Goal: Task Accomplishment & Management: Contribute content

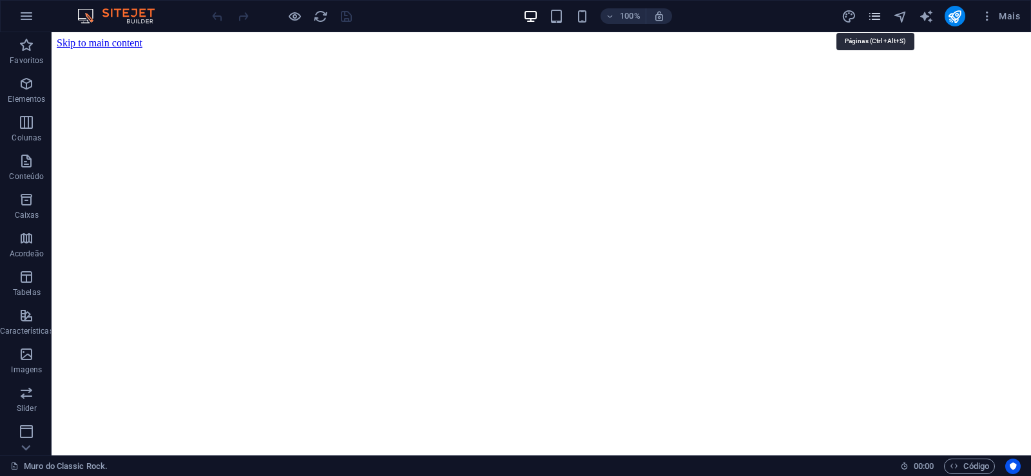
click at [874, 14] on icon "pages" at bounding box center [874, 16] width 15 height 15
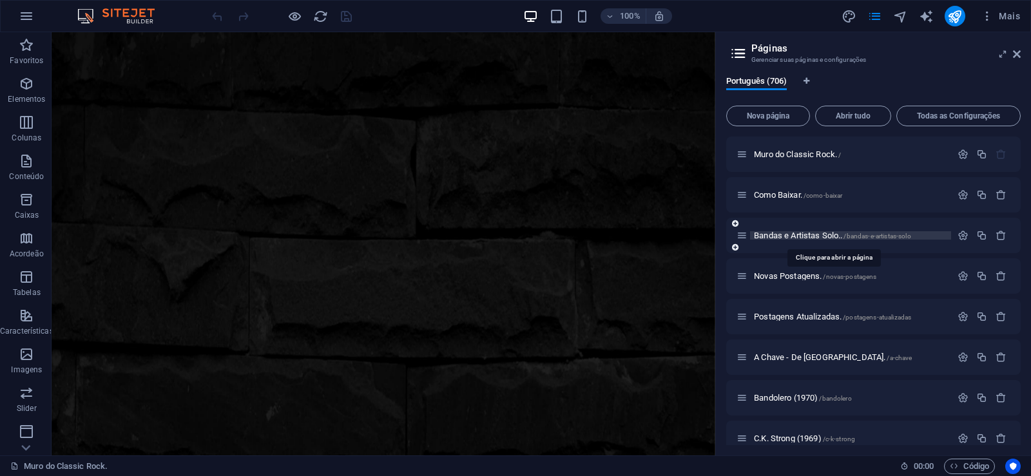
click at [777, 236] on span "Bandas e Artistas Solo.. /bandas-e-artistas-solo" at bounding box center [832, 236] width 157 height 10
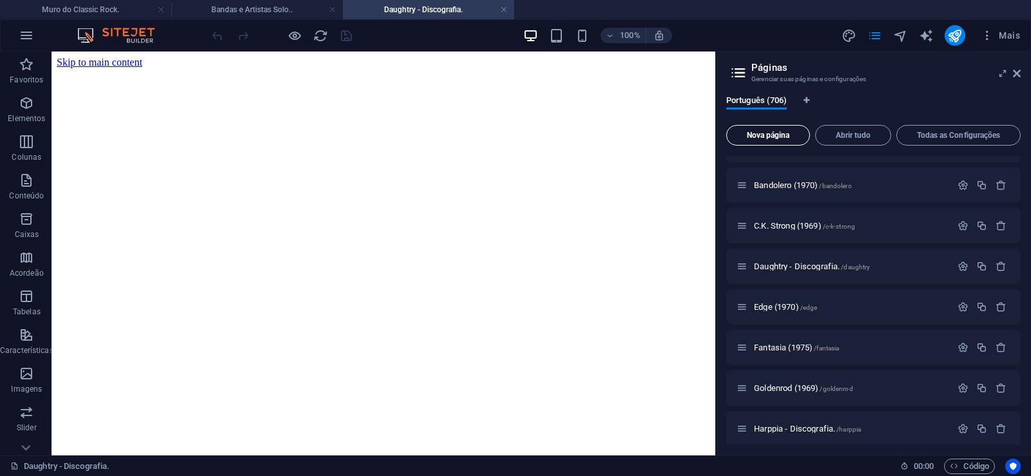
click at [0, 0] on span "Nova página" at bounding box center [0, 0] width 0 height 0
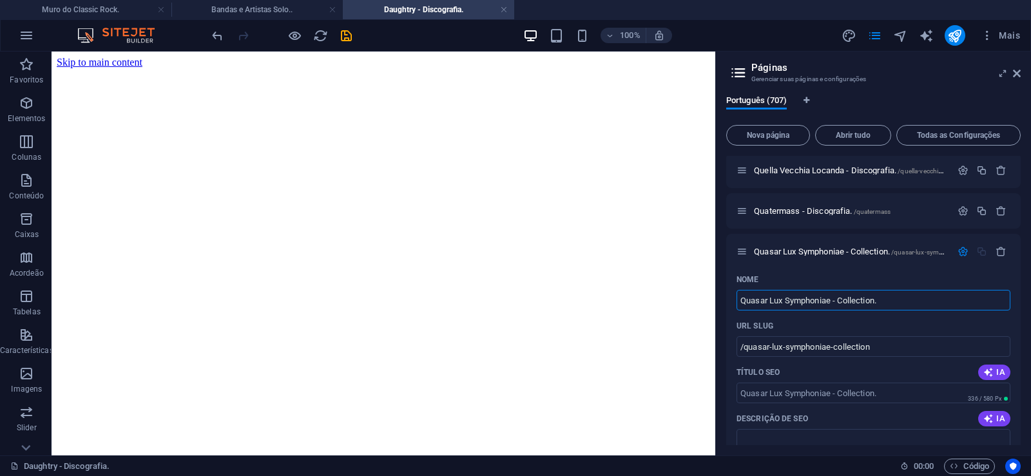
type input "Quasar Lux Symphoniae - Collection."
type input "/quasar-lux-symphoniae-collection"
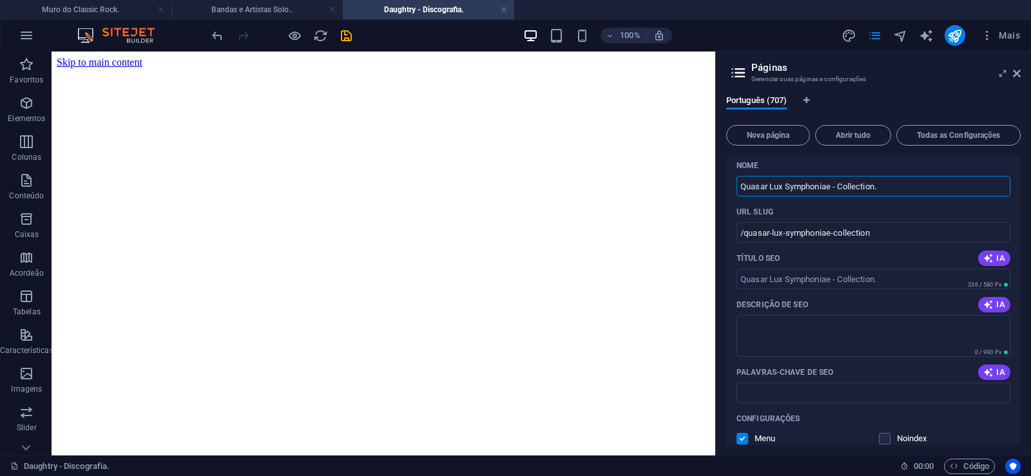
scroll to position [28700, 0]
click at [796, 389] on input "Palavras-chave de SEO" at bounding box center [874, 391] width 274 height 21
paste input "Quasar Lux Symphoniae - Collection. Download."
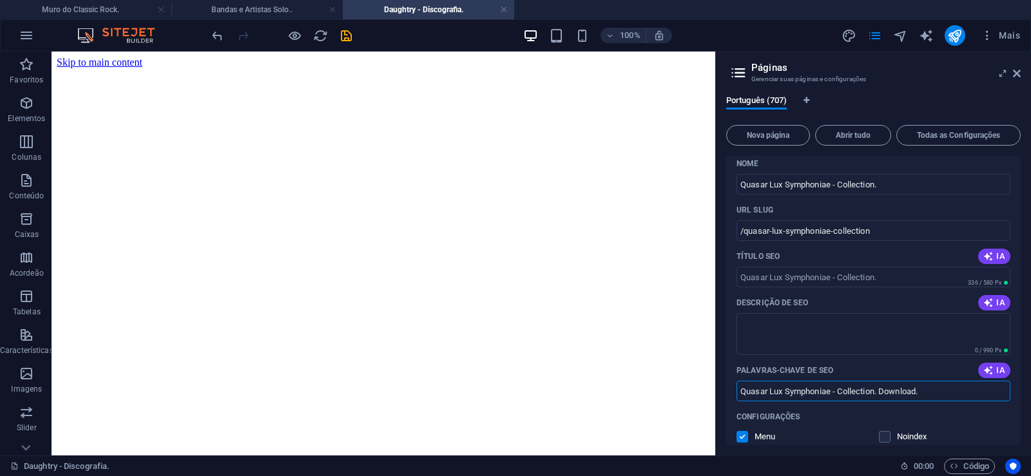
type input "Quasar Lux Symphoniae - Collection. Download."
click at [778, 332] on textarea "Descrição de SEO" at bounding box center [874, 334] width 274 height 42
paste textarea "Quasar Lux Symphoniae (também conhecido como QLS) foi formado em 1976 por [PERS…"
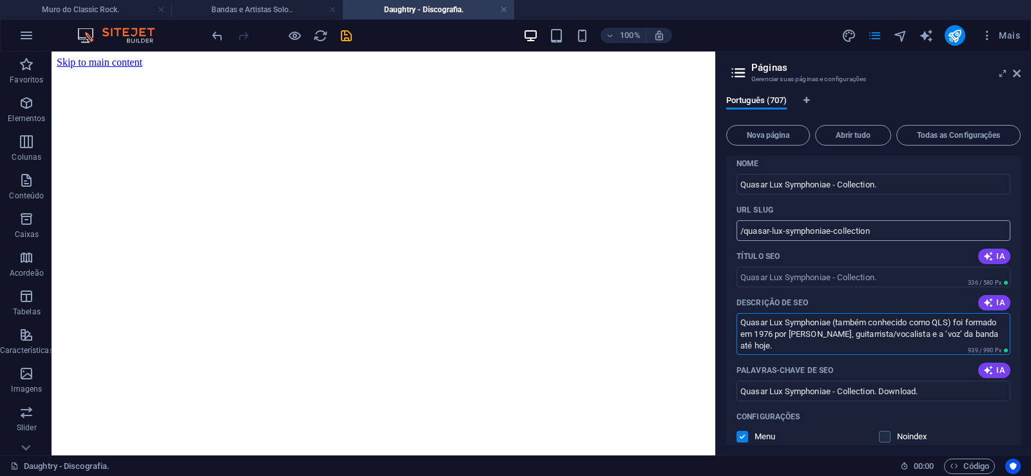
click at [823, 227] on input "/quasar-lux-symphoniae-collection" at bounding box center [874, 230] width 274 height 21
type textarea "Quasar Lux Symphoniae (também conhecido como QLS) foi formado em 1976 por [PERS…"
drag, startPoint x: 832, startPoint y: 233, endPoint x: 744, endPoint y: 242, distance: 88.7
click at [744, 241] on input "/quasar-lux-symphoniae-collection" at bounding box center [874, 230] width 274 height 21
click at [854, 235] on input "/quasar-lux-symphoniae-collection" at bounding box center [874, 230] width 274 height 21
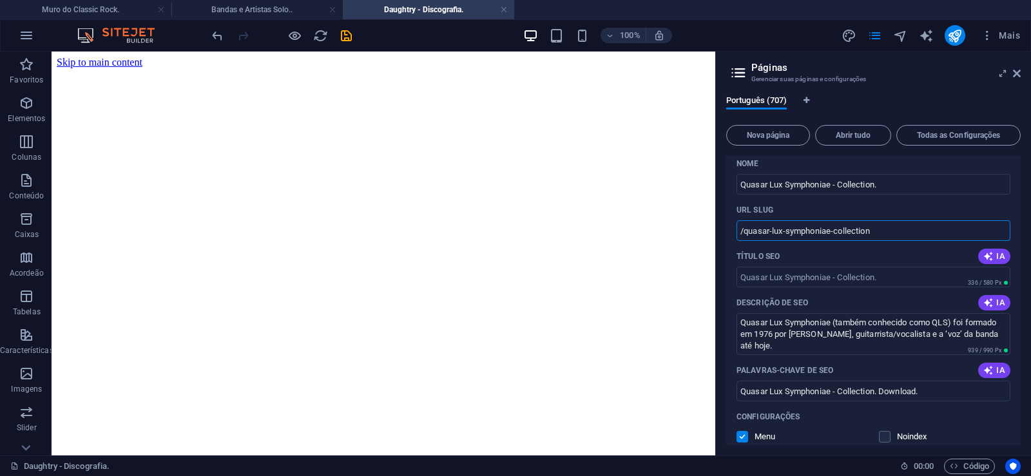
drag, startPoint x: 833, startPoint y: 231, endPoint x: 894, endPoint y: 227, distance: 61.4
click at [894, 227] on input "/quasar-lux-symphoniae-collection" at bounding box center [874, 230] width 274 height 21
type input "/quasar-lux-symphoniae"
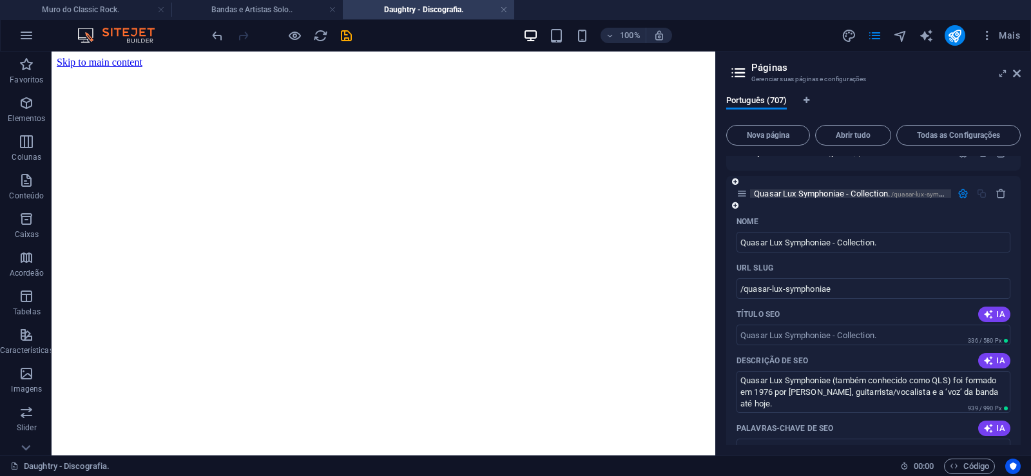
click at [786, 193] on span "Quasar Lux Symphoniae - Collection. /quasar-lux-symphoniae" at bounding box center [858, 194] width 209 height 10
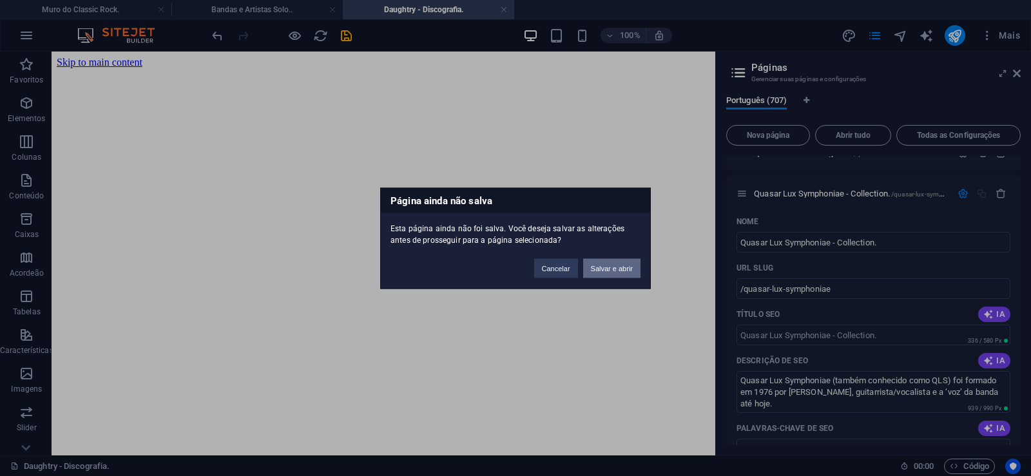
click at [621, 267] on button "Salvar e abrir" at bounding box center [611, 267] width 57 height 19
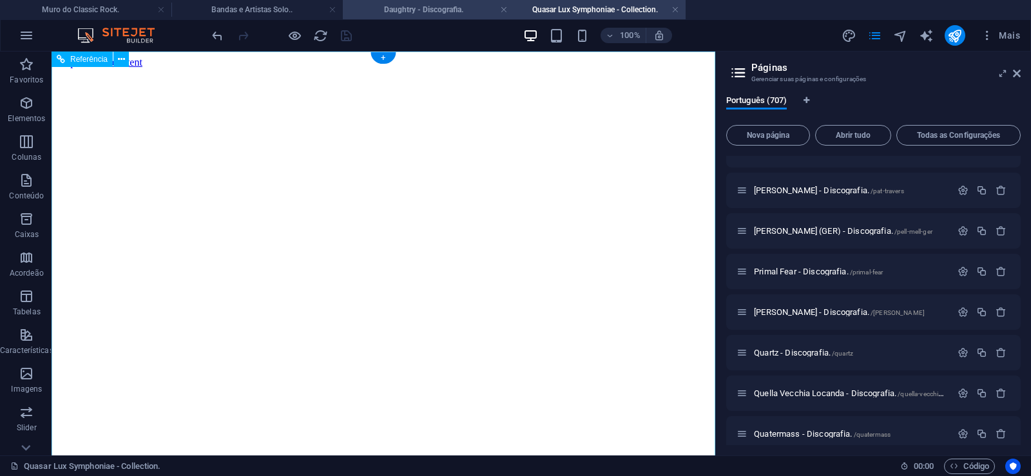
scroll to position [0, 0]
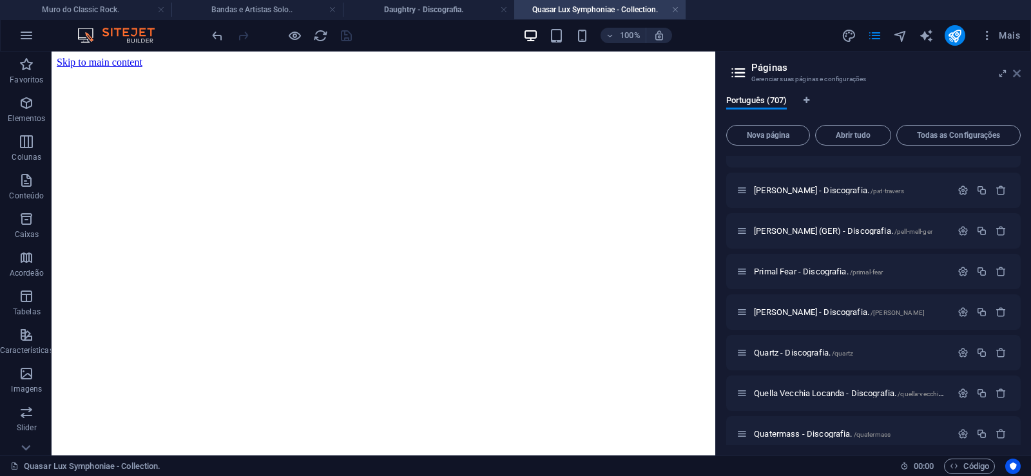
click at [0, 0] on icon at bounding box center [0, 0] width 0 height 0
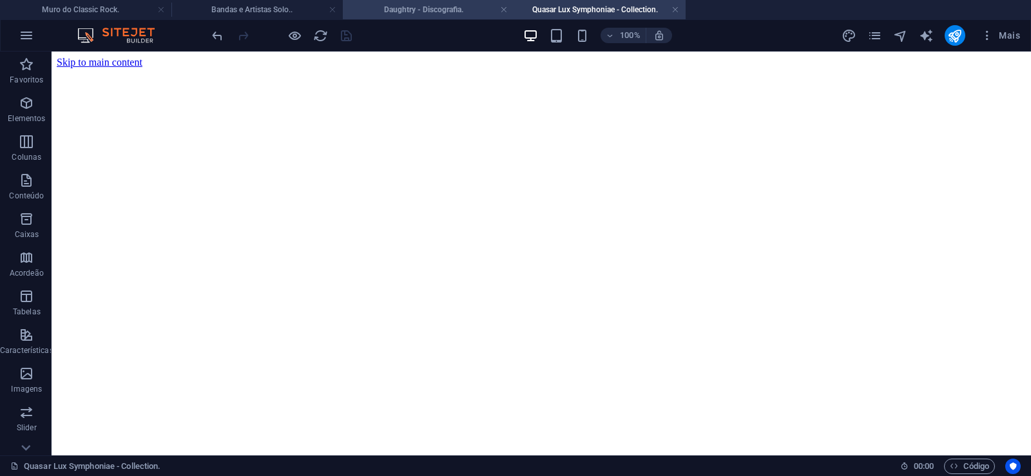
click at [419, 8] on h4 "Daughtry - Discografia." at bounding box center [428, 10] width 171 height 14
click figure
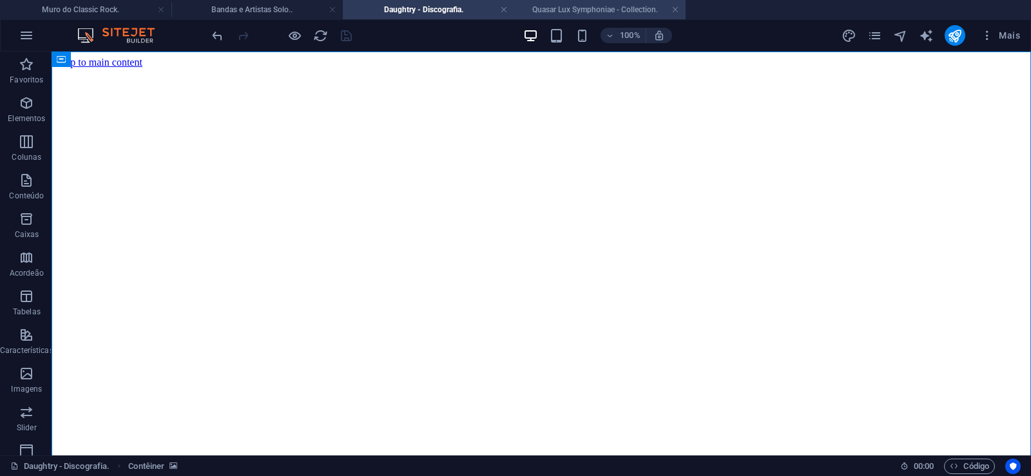
drag, startPoint x: 595, startPoint y: 13, endPoint x: 340, endPoint y: 63, distance: 259.3
click at [595, 13] on h4 "Quasar Lux Symphoniae - Collection." at bounding box center [599, 10] width 171 height 14
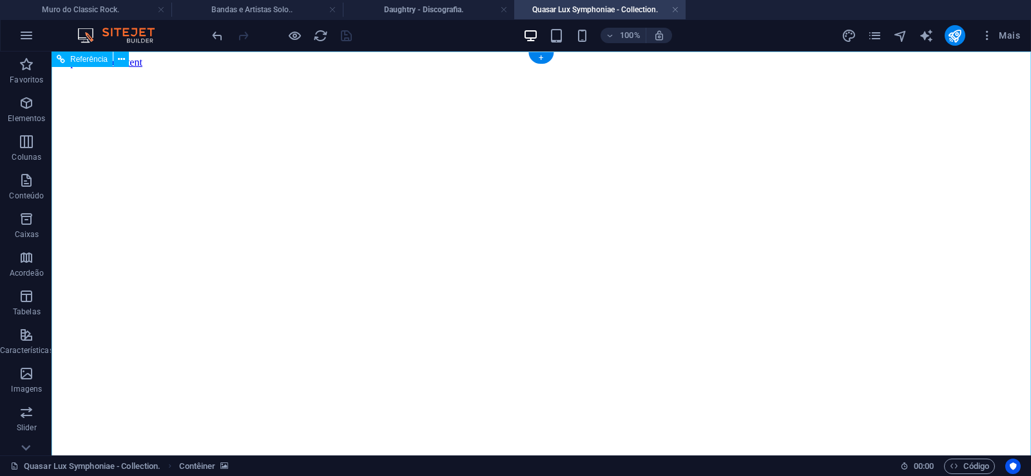
click at [103, 68] on figure at bounding box center [541, 68] width 969 height 0
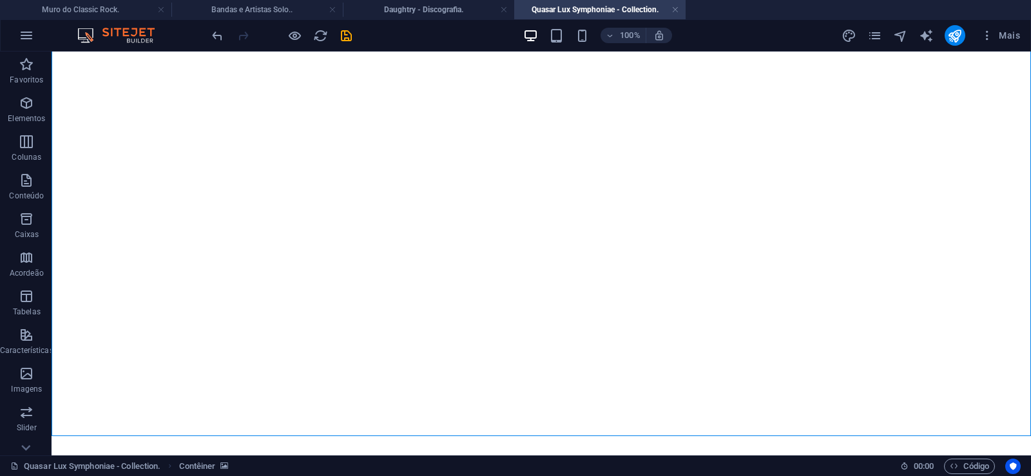
scroll to position [8944, 0]
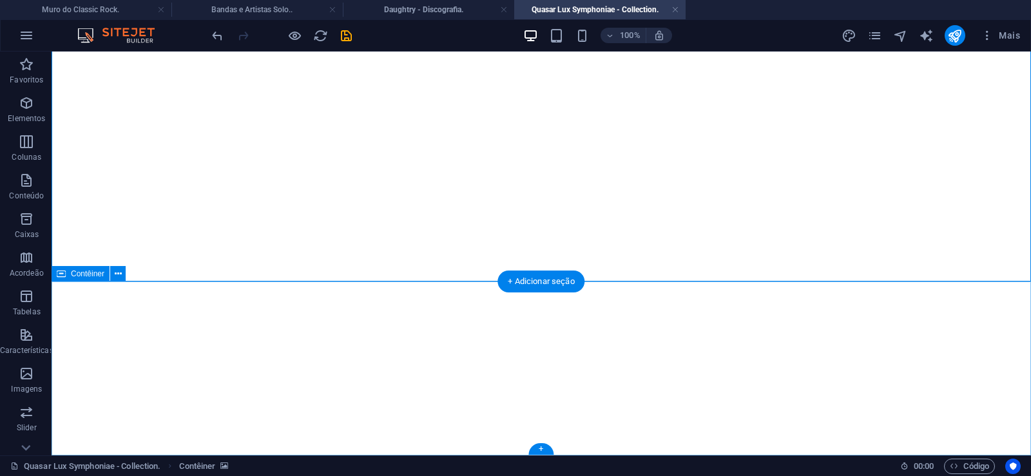
click div "Solte o conteúdo aqui ou Adicionar elementos Colar área de transferência"
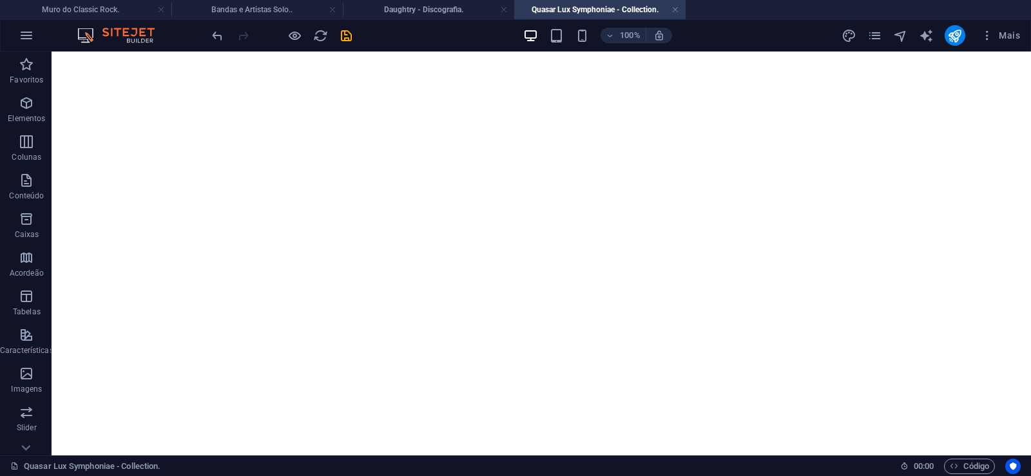
scroll to position [0, 0]
click figure
click div "Daughtry - Discografia."
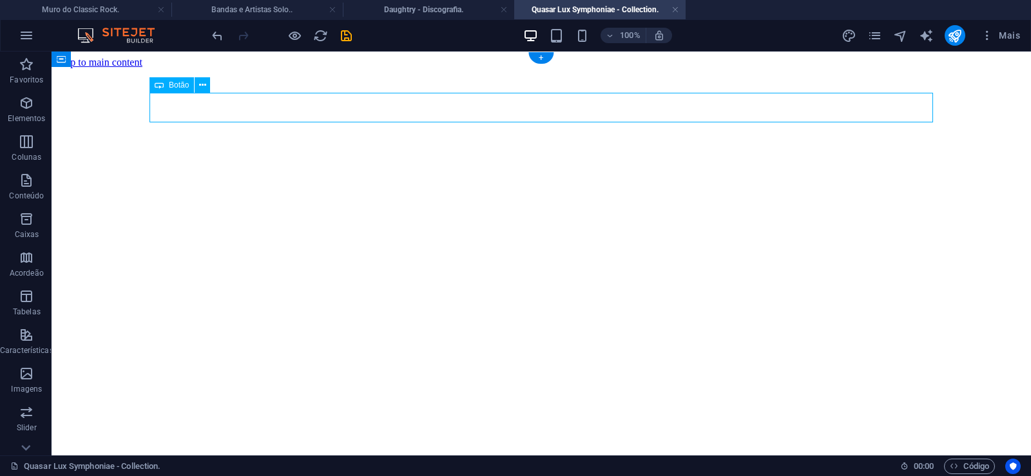
click div "Daughtry - Discografia."
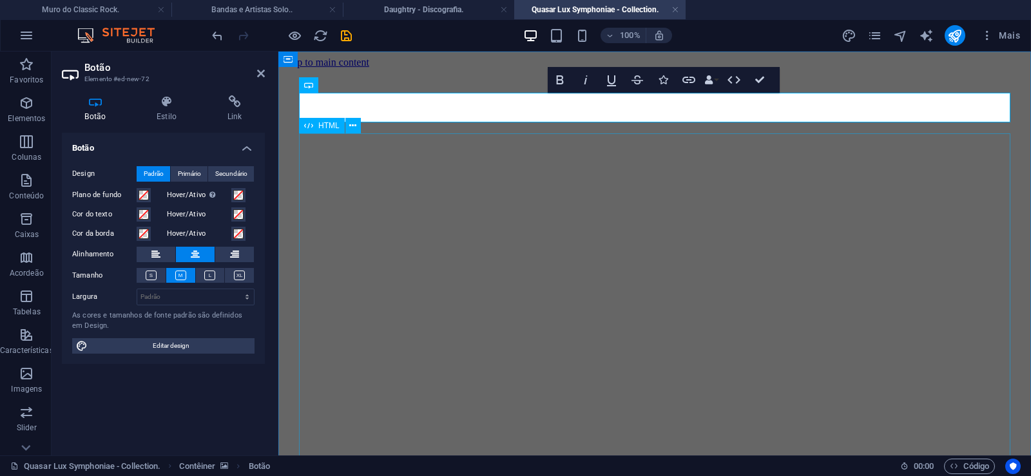
scroll to position [29, 8]
click div "Daughtry é uma banda norte-americana de rock liderada pelo ex-participante do p…"
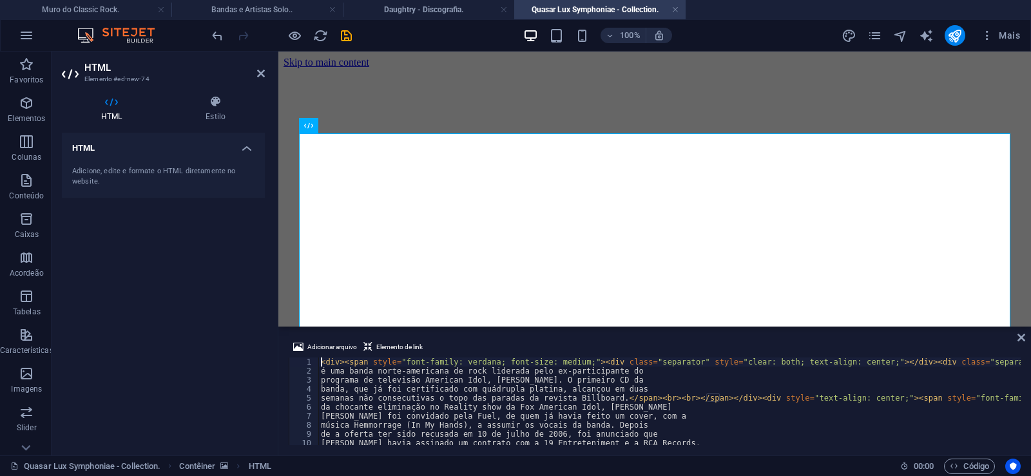
type textarea "música Hemmorrage (In My Hands), a assumir os vocais da banda. Depois"
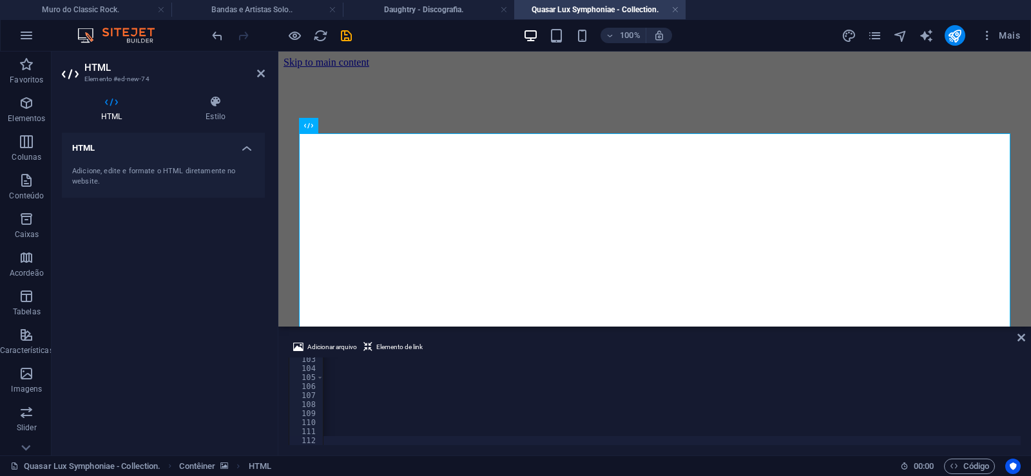
scroll to position [0, 42830]
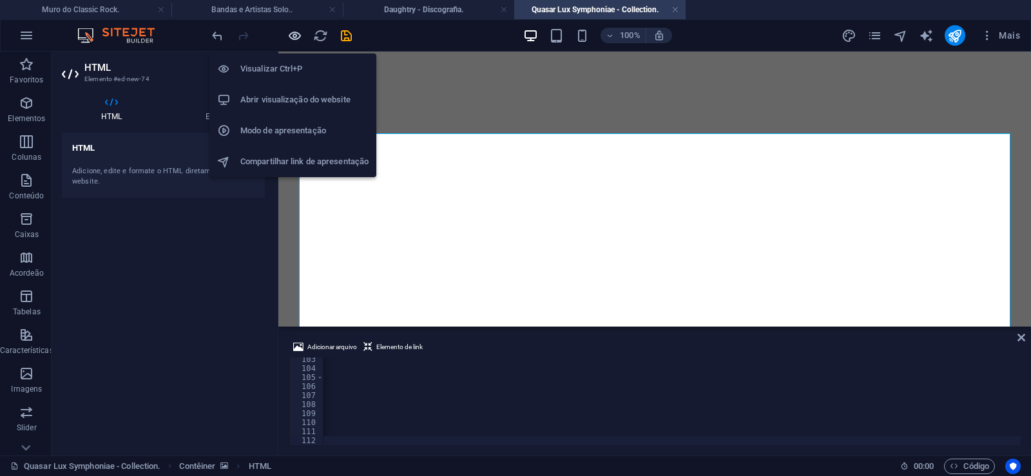
click at [294, 37] on icon "button" at bounding box center [294, 35] width 15 height 15
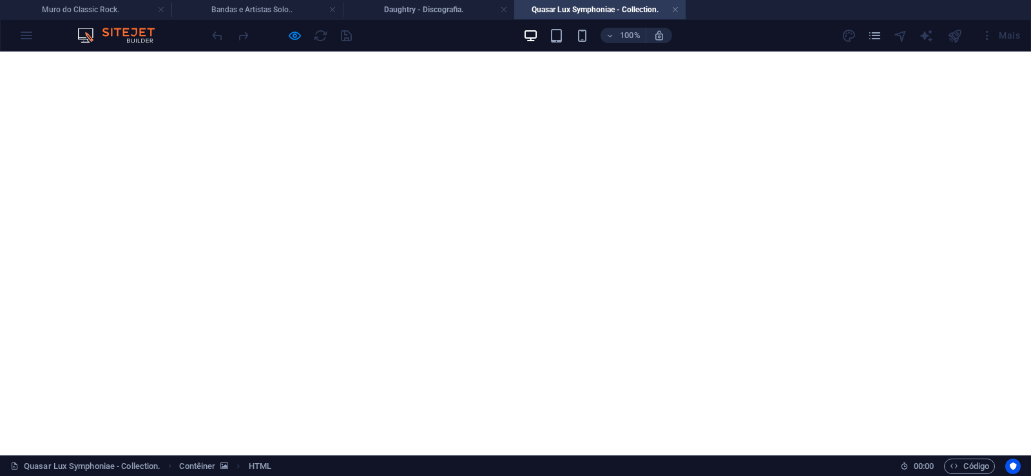
scroll to position [3590, 0]
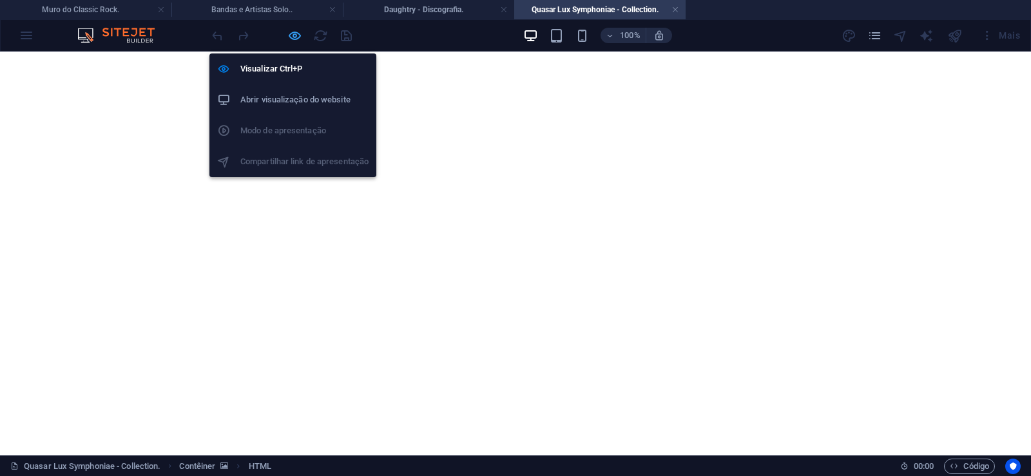
click at [293, 38] on icon "button" at bounding box center [294, 35] width 15 height 15
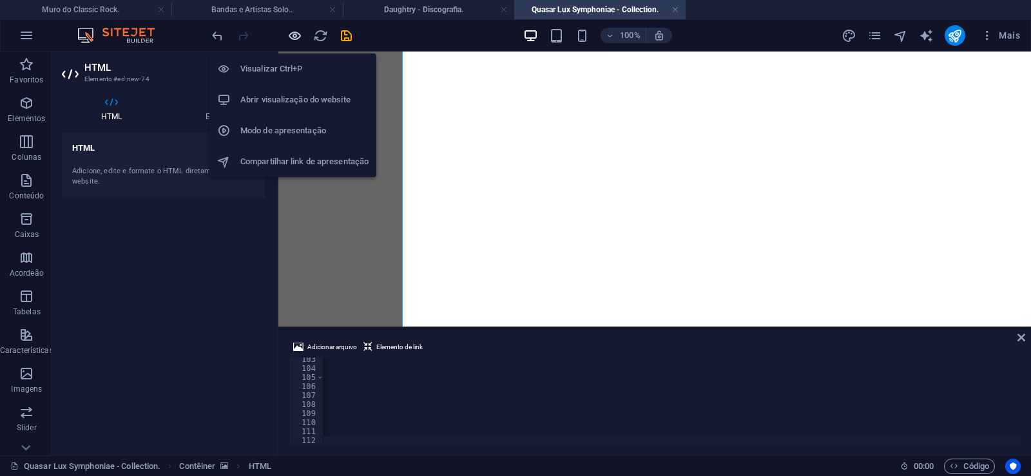
scroll to position [0, 42783]
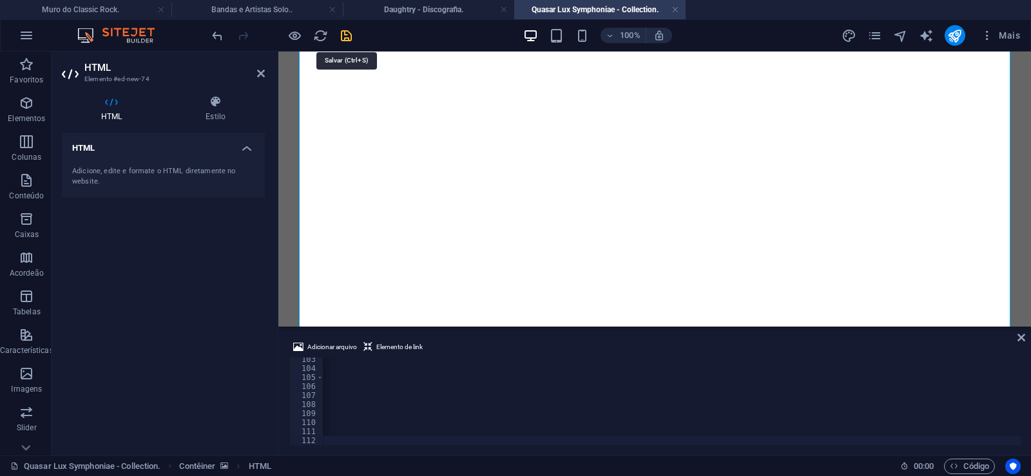
click at [344, 35] on icon "save" at bounding box center [346, 35] width 15 height 15
click at [677, 5] on link at bounding box center [675, 10] width 8 height 12
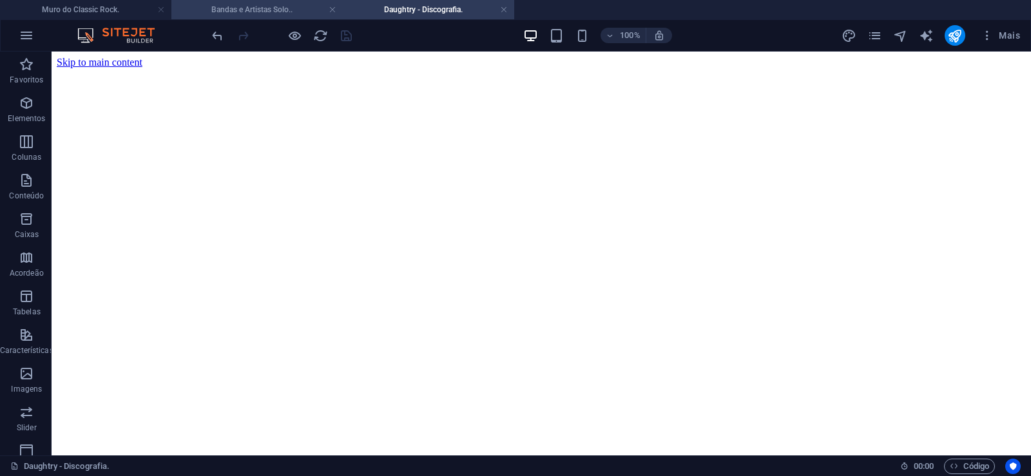
click at [246, 10] on h4 "Bandas e Artistas Solo.." at bounding box center [256, 10] width 171 height 14
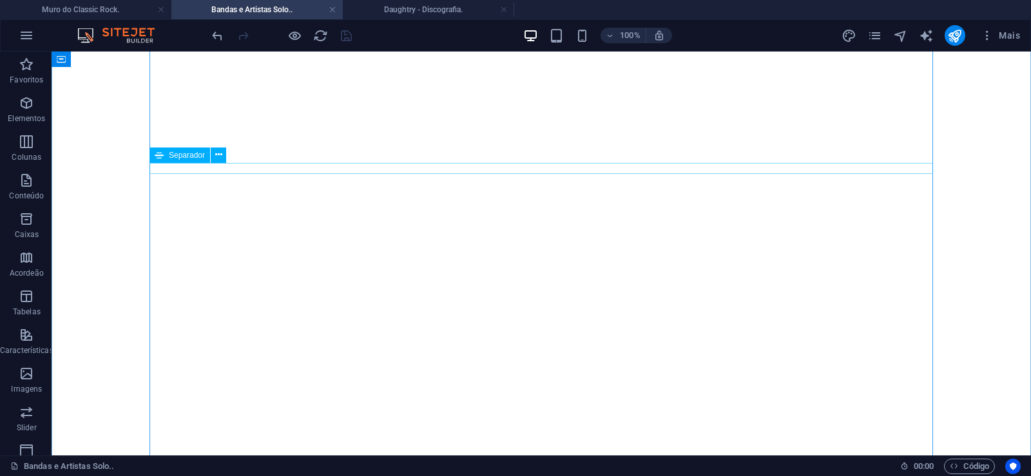
scroll to position [20955, 0]
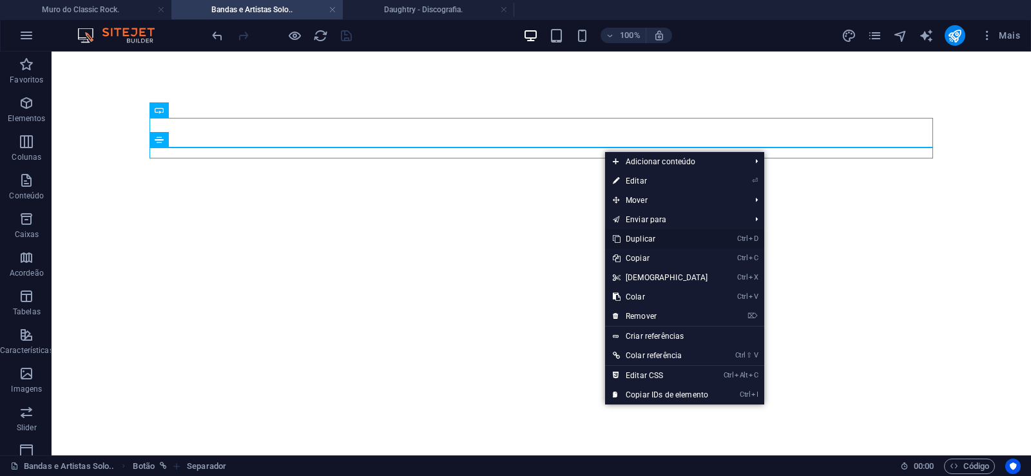
click at [645, 238] on link "Ctrl D Duplicar" at bounding box center [660, 238] width 111 height 19
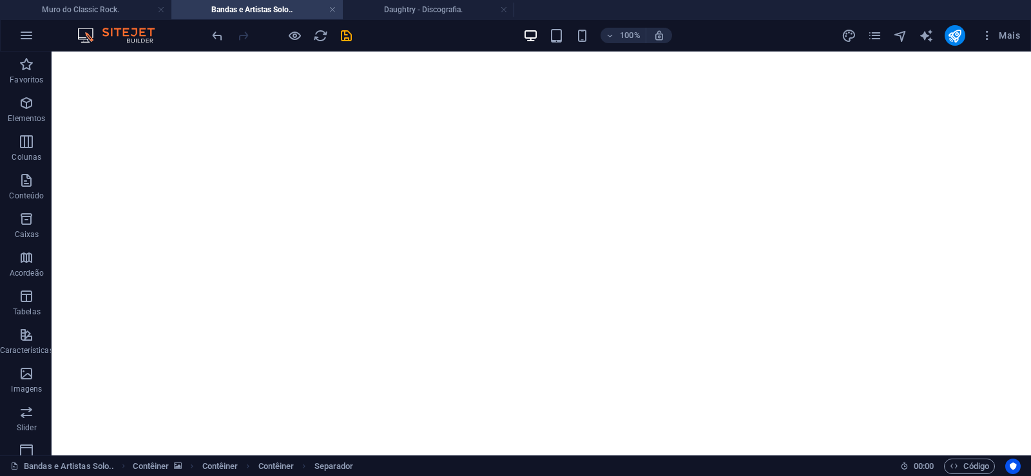
drag, startPoint x: 595, startPoint y: 184, endPoint x: 589, endPoint y: 155, distance: 30.3
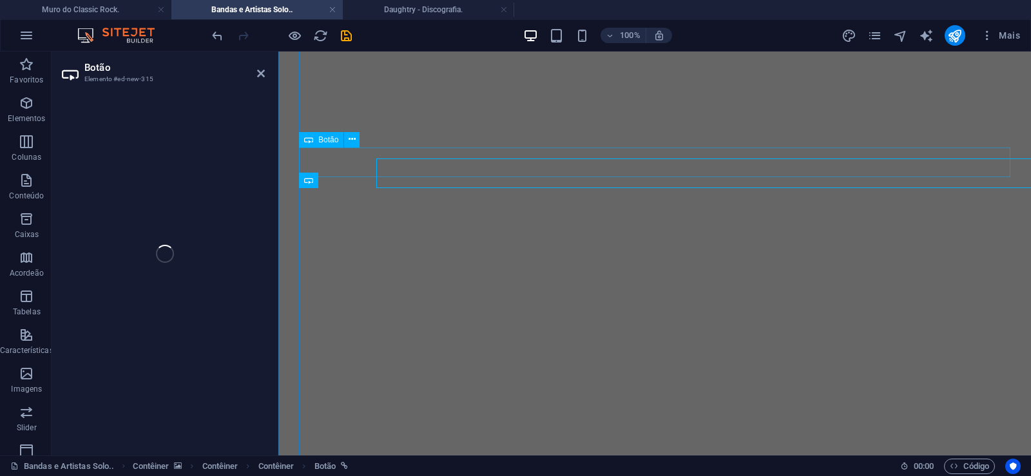
select select "px"
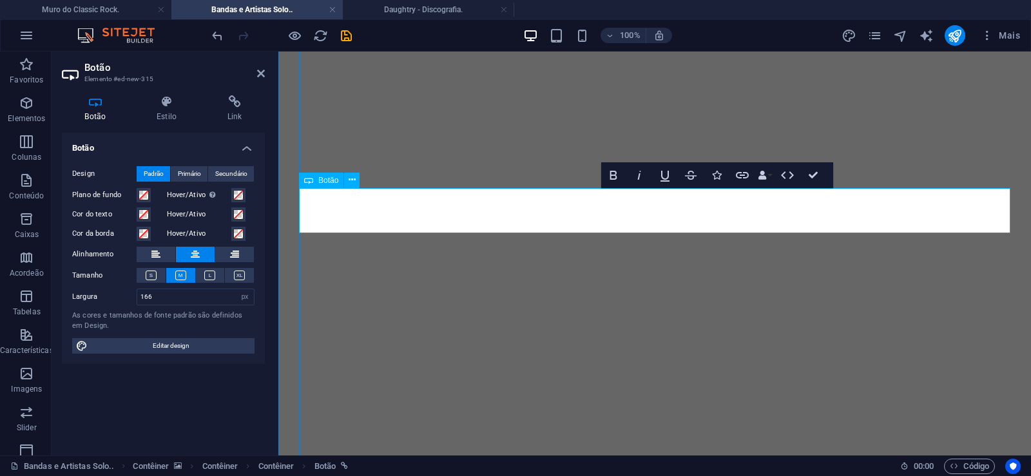
scroll to position [0, 8]
drag, startPoint x: 151, startPoint y: 296, endPoint x: 90, endPoint y: 280, distance: 63.9
click at [137, 289] on input "166" at bounding box center [195, 296] width 117 height 15
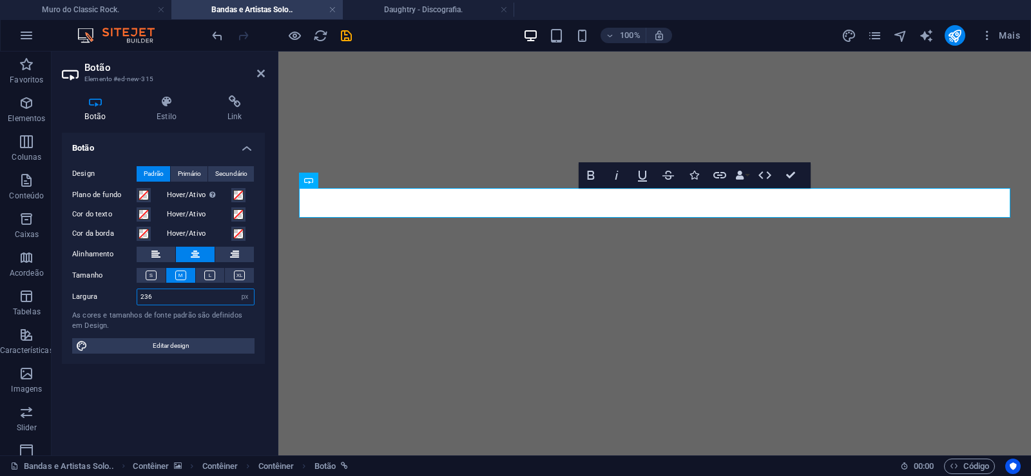
drag, startPoint x: 162, startPoint y: 300, endPoint x: 70, endPoint y: 287, distance: 92.3
click at [137, 289] on input "236" at bounding box center [195, 296] width 117 height 15
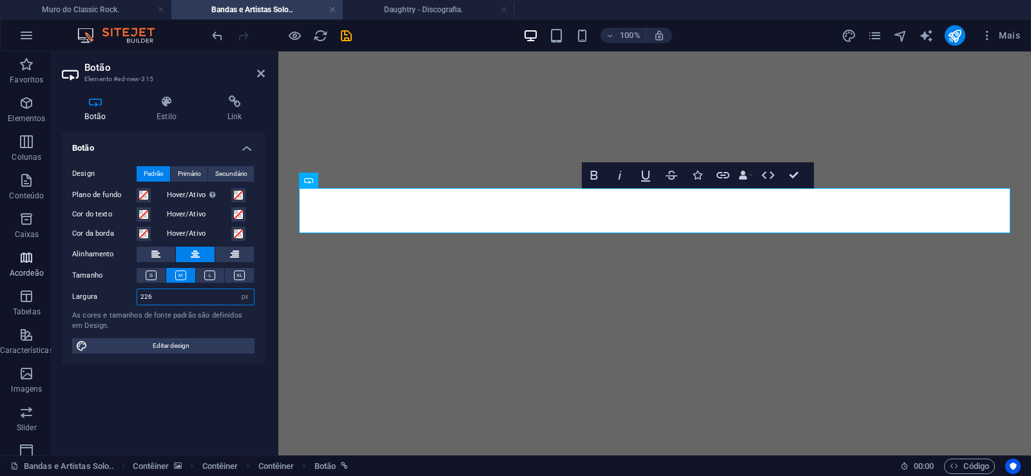
drag, startPoint x: 163, startPoint y: 296, endPoint x: 0, endPoint y: 282, distance: 163.7
click at [137, 289] on input "226" at bounding box center [195, 296] width 117 height 15
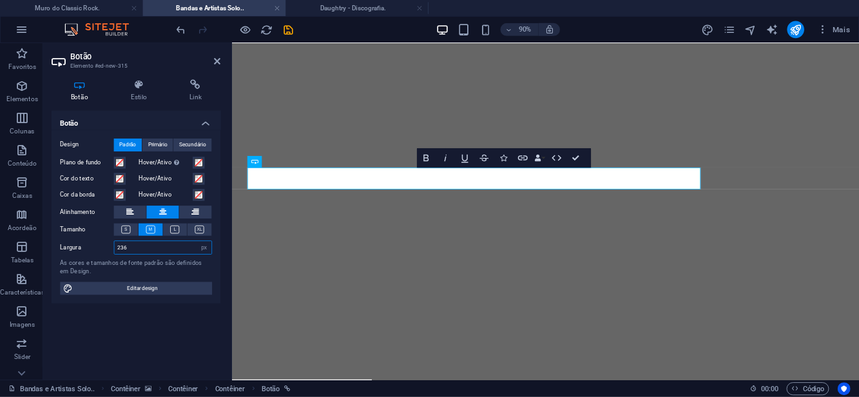
scroll to position [20619, 0]
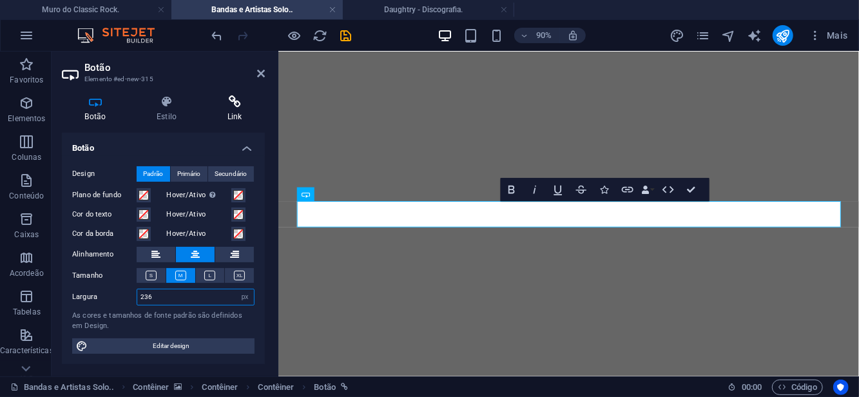
type input "236"
click at [238, 105] on icon at bounding box center [234, 101] width 61 height 13
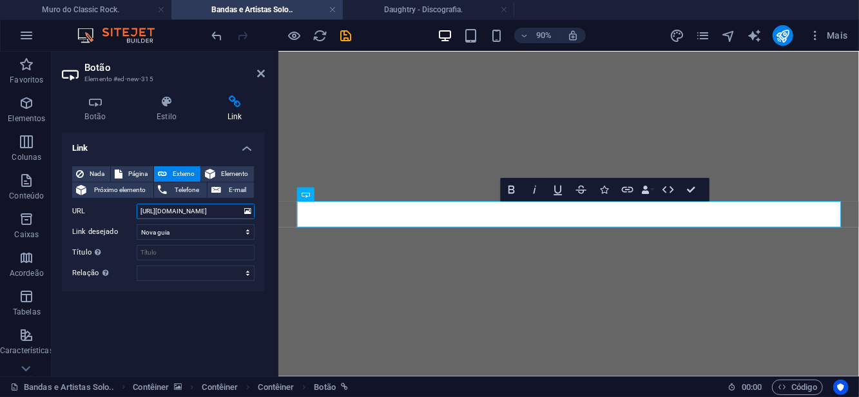
drag, startPoint x: 189, startPoint y: 217, endPoint x: 221, endPoint y: 215, distance: 31.6
click at [221, 215] on input "[URL][DOMAIN_NAME]" at bounding box center [196, 211] width 118 height 15
paste input "sar-lux-symphoniae"
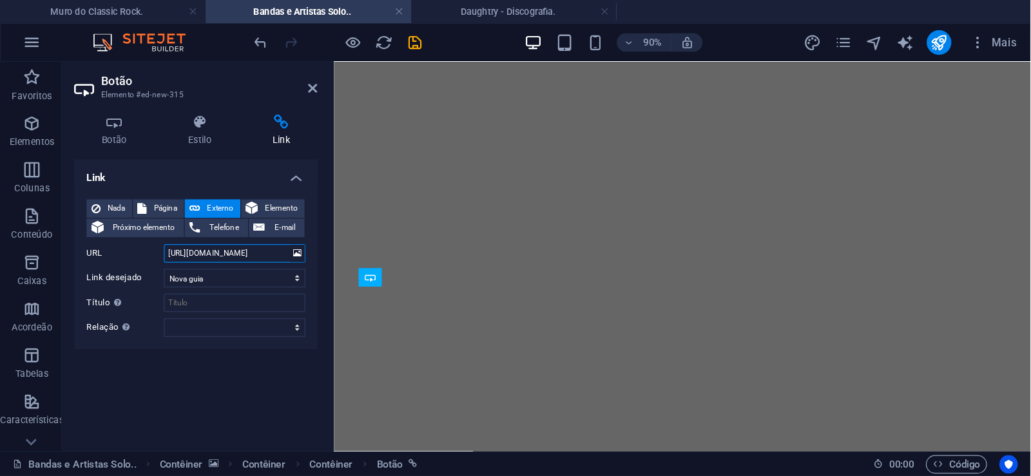
scroll to position [20904, 0]
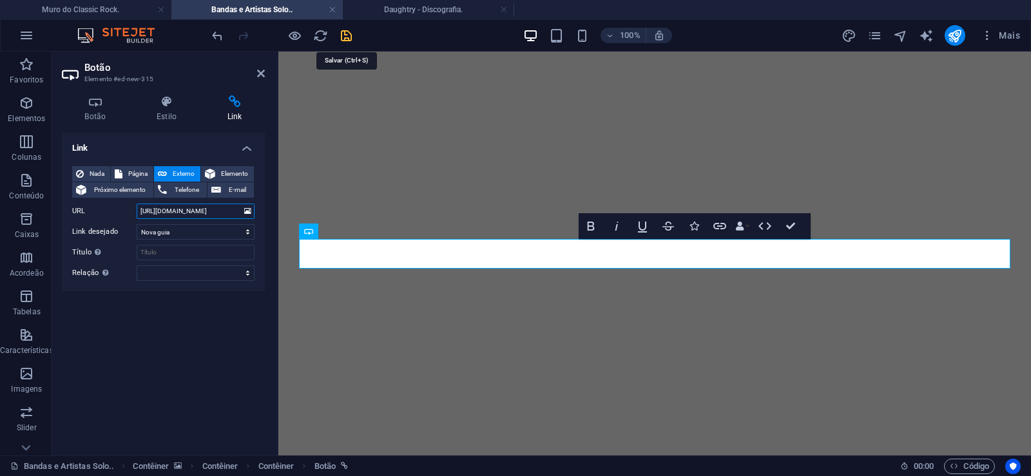
type input "[URL][DOMAIN_NAME]"
click at [342, 36] on icon "save" at bounding box center [346, 35] width 15 height 15
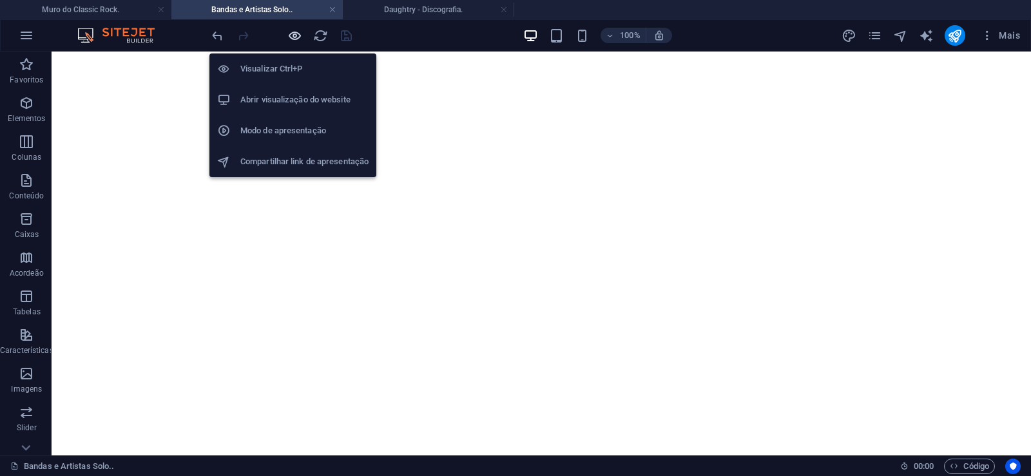
click at [296, 37] on icon "button" at bounding box center [294, 35] width 15 height 15
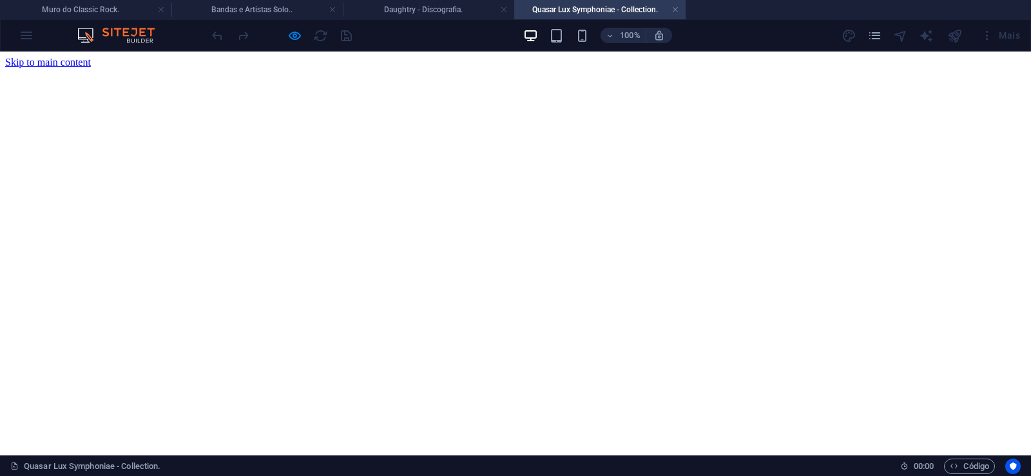
scroll to position [0, 0]
click at [671, 8] on h4 "Quasar Lux Symphoniae - Collection." at bounding box center [599, 10] width 171 height 14
click at [674, 13] on link at bounding box center [675, 10] width 8 height 12
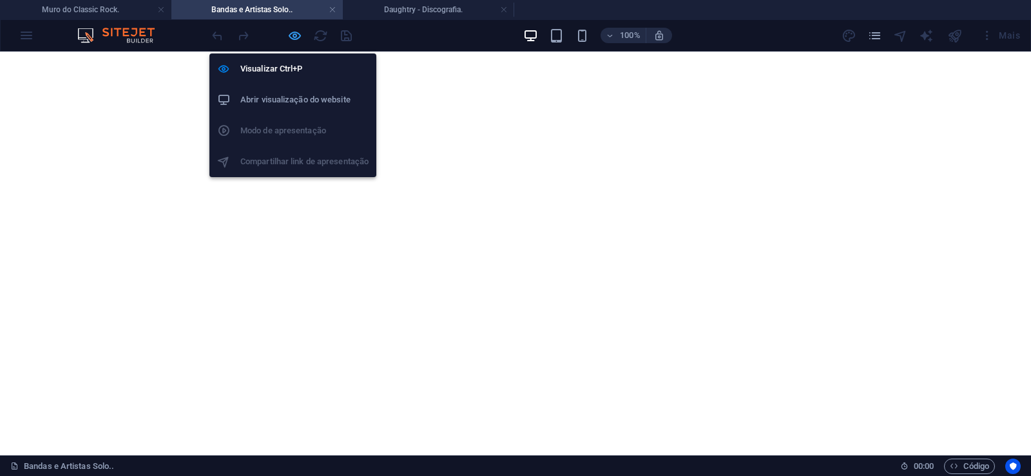
drag, startPoint x: 293, startPoint y: 34, endPoint x: 430, endPoint y: 168, distance: 191.8
click at [293, 34] on icon "button" at bounding box center [294, 35] width 15 height 15
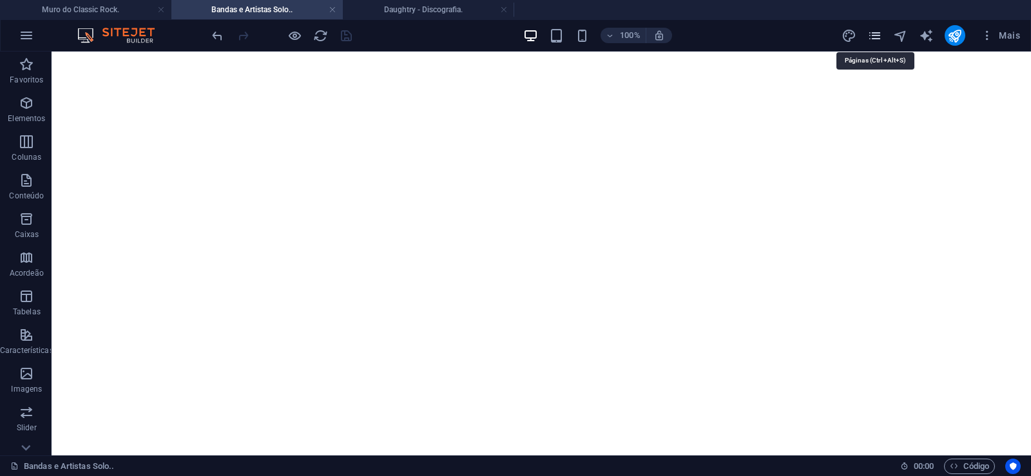
click at [879, 39] on icon "pages" at bounding box center [874, 35] width 15 height 15
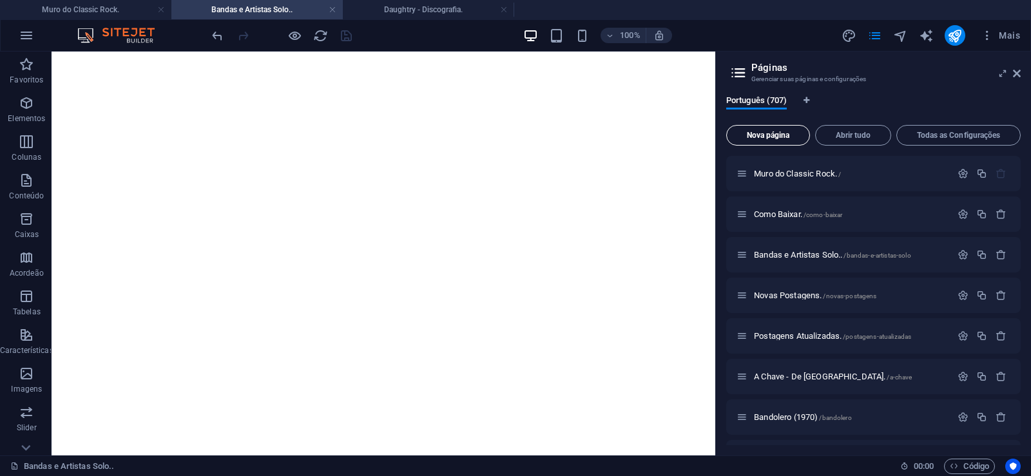
click at [766, 133] on span "Nova página" at bounding box center [768, 135] width 72 height 8
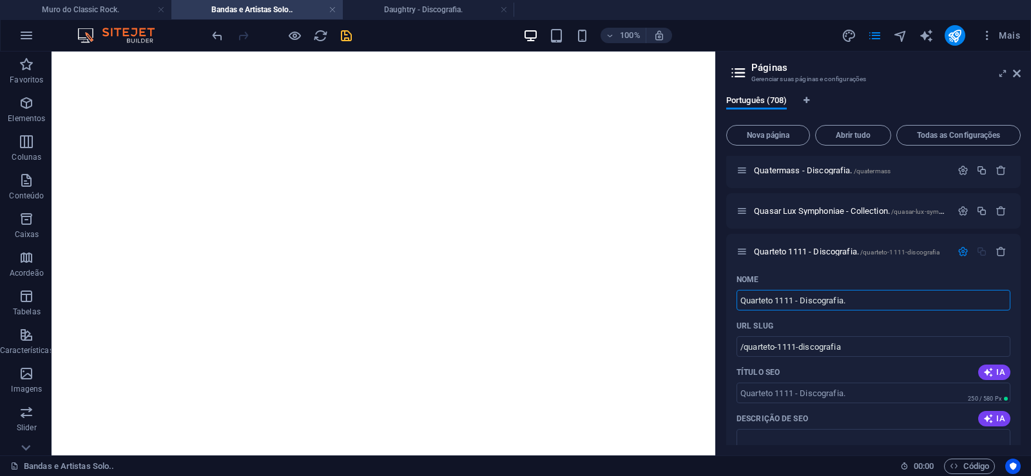
type input "Quarteto 1111 - Discografia."
type input "/quarteto-1111-discografia"
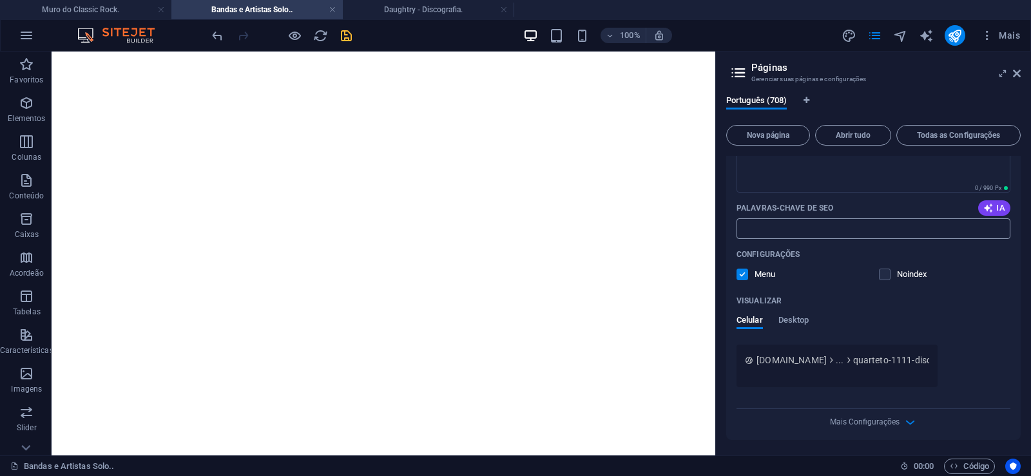
click at [783, 226] on input "Palavras-chave de SEO" at bounding box center [874, 228] width 274 height 21
paste input "Quarteto 1111 - Discografia. Download."
type input "Quarteto 1111 - Discografia. Download."
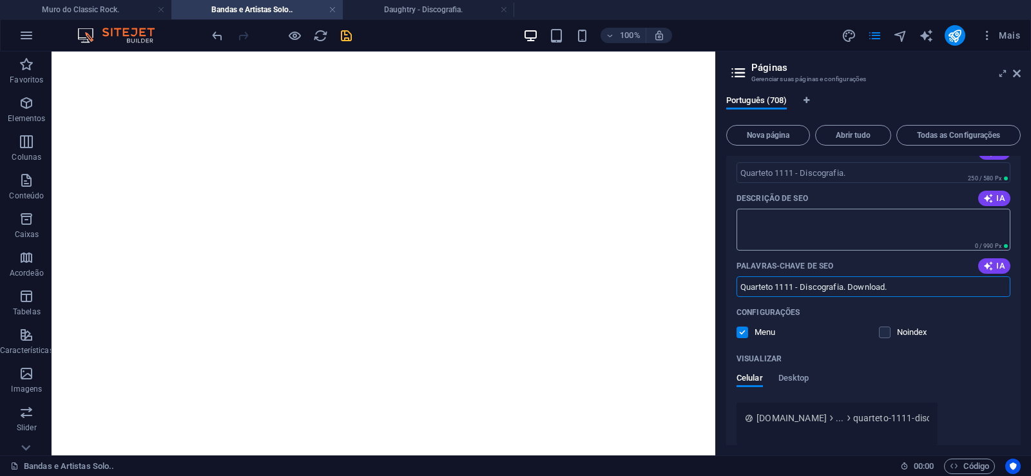
click at [773, 221] on textarea "Descrição de SEO" at bounding box center [874, 230] width 274 height 42
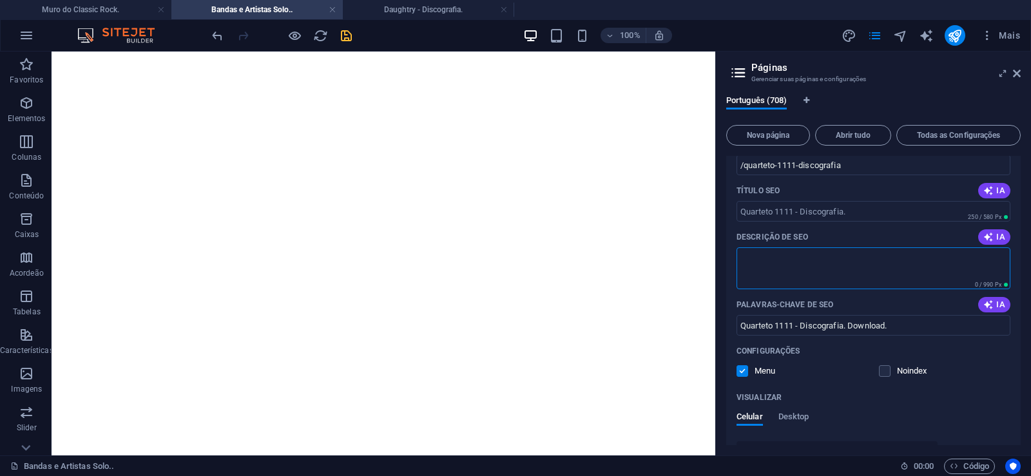
scroll to position [28787, 0]
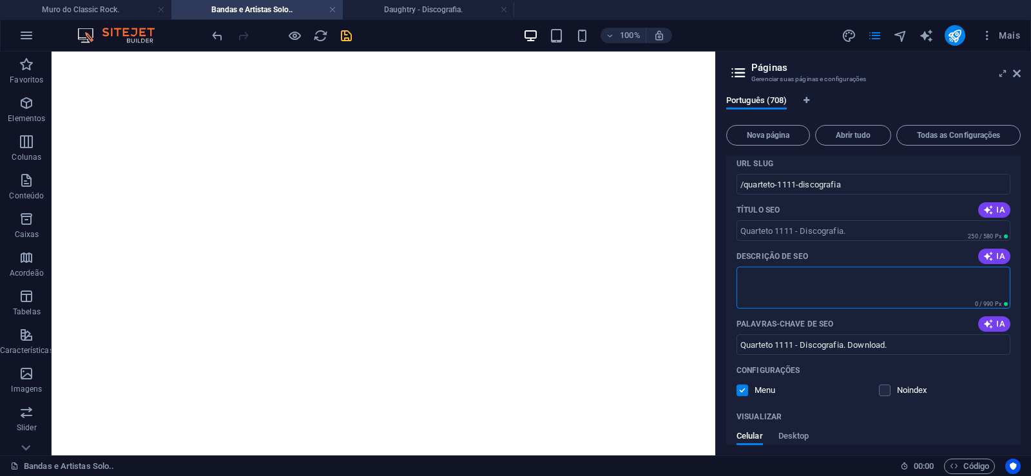
paste textarea "Quarteto 1111 é uma banda portuguesa, formada em 1967, no [GEOGRAPHIC_DATA]. Nu…"
click at [799, 185] on input "/quarteto-1111-discografia" at bounding box center [874, 184] width 274 height 21
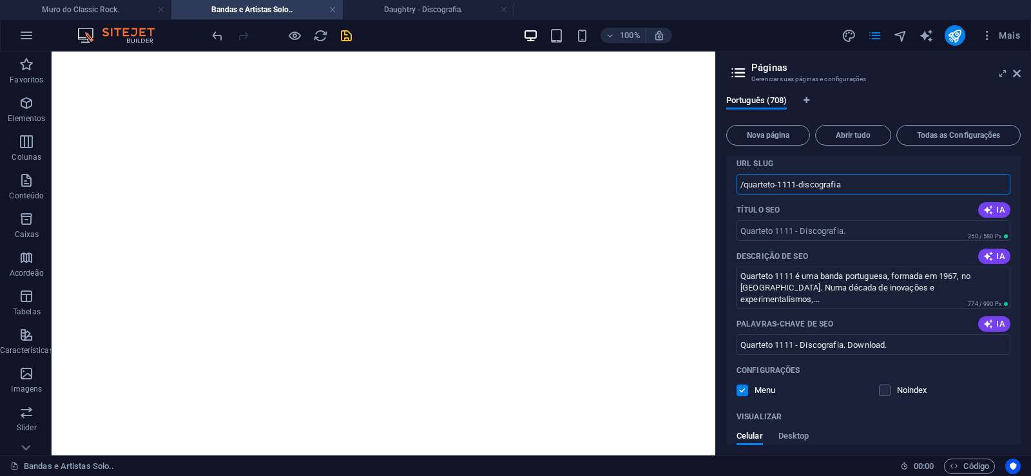
type textarea "Quarteto 1111 é uma banda portuguesa, formada em 1967, no [GEOGRAPHIC_DATA]. Nu…"
drag, startPoint x: 795, startPoint y: 184, endPoint x: 745, endPoint y: 193, distance: 51.2
click at [745, 193] on input "/quarteto-1111-discografia" at bounding box center [874, 184] width 274 height 21
click at [809, 189] on input "/quarteto-1111-discografia" at bounding box center [874, 184] width 274 height 21
drag, startPoint x: 798, startPoint y: 184, endPoint x: 860, endPoint y: 184, distance: 61.2
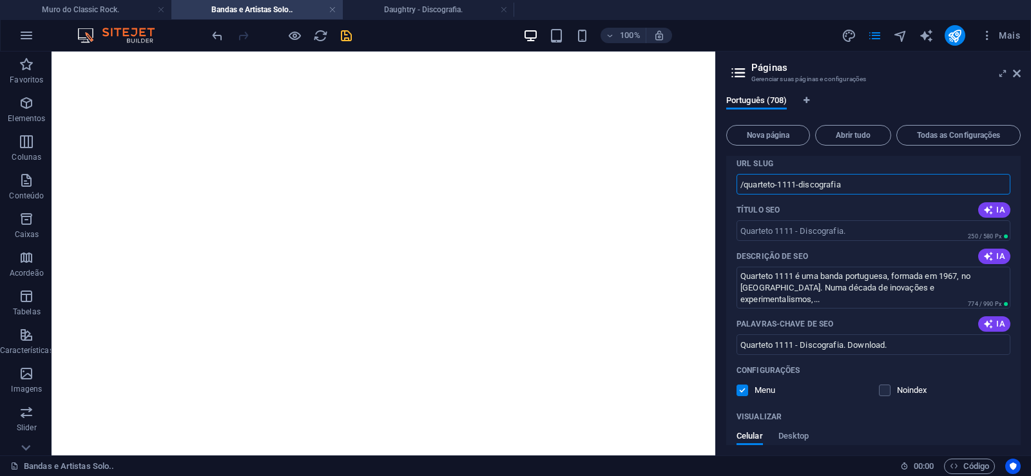
click at [860, 184] on input "/quarteto-1111-discografia" at bounding box center [874, 184] width 274 height 21
type input "/quarteto-1111"
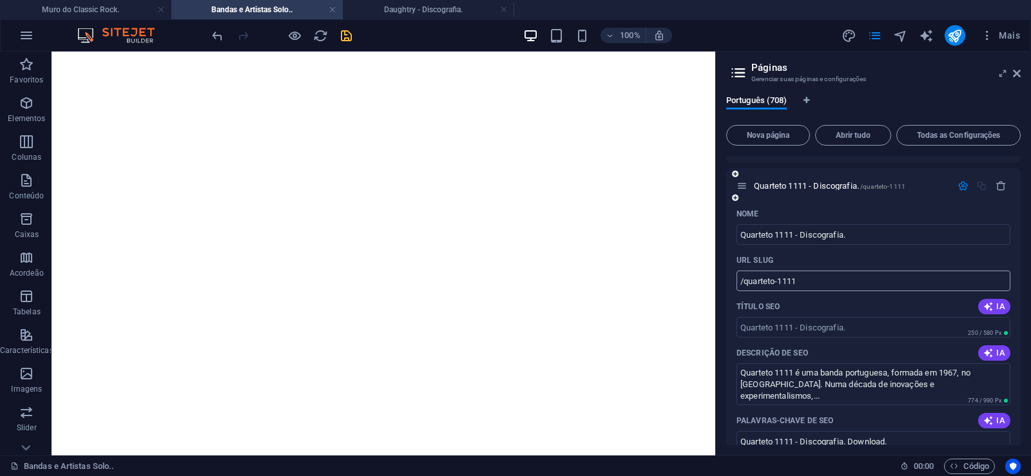
scroll to position [28671, 0]
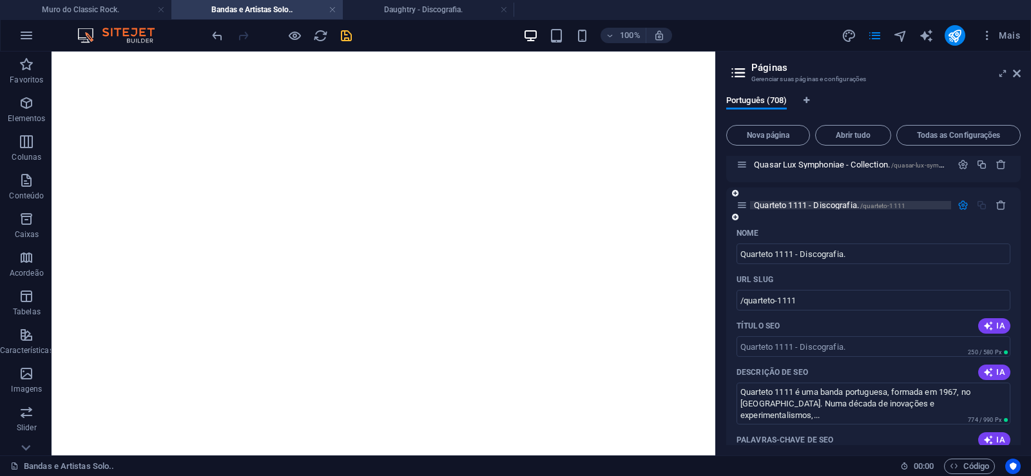
click at [789, 205] on span "Quarteto 1111 - Discografia. /quarteto-1111" at bounding box center [829, 205] width 151 height 10
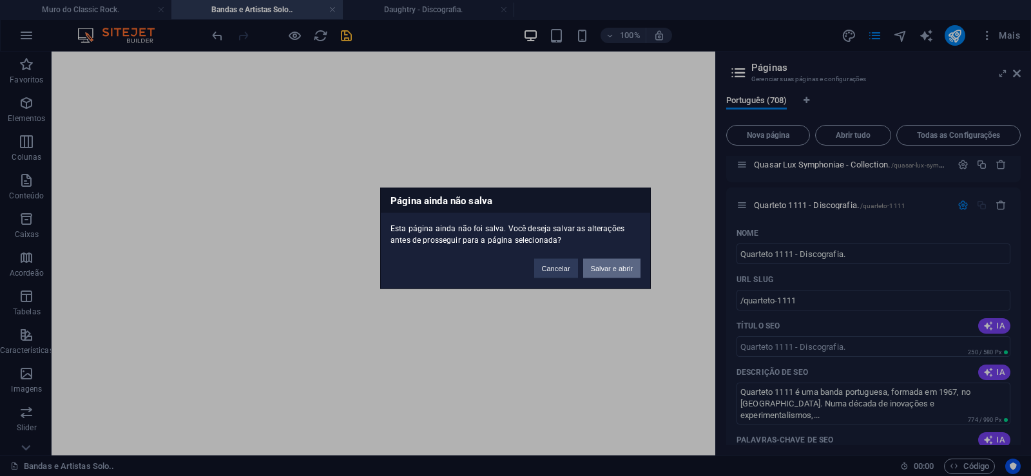
click at [622, 269] on button "Salvar e abrir" at bounding box center [611, 267] width 57 height 19
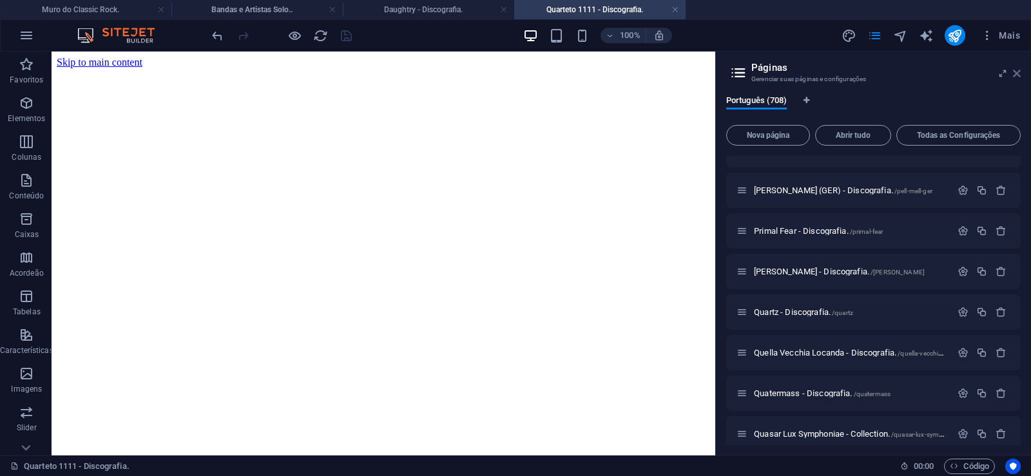
scroll to position [0, 0]
click at [1019, 73] on icon at bounding box center [1017, 73] width 8 height 10
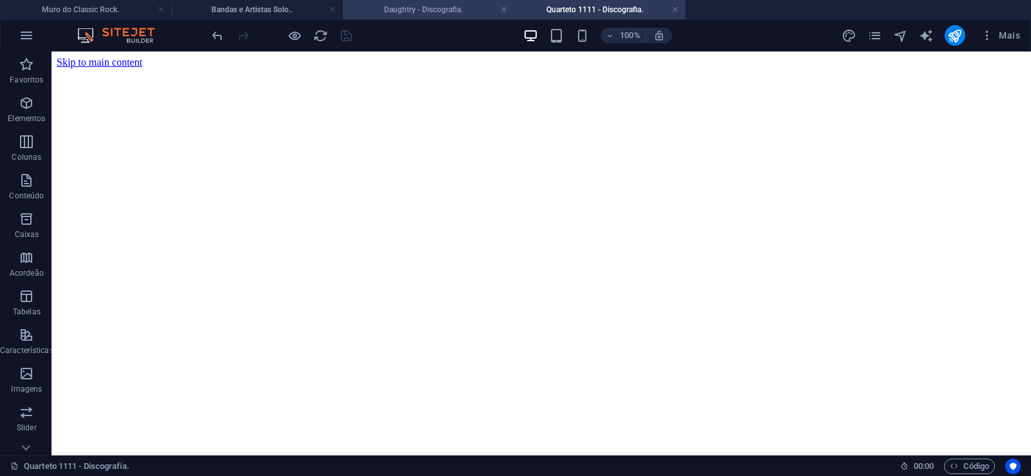
click at [420, 14] on h4 "Daughtry - Discografia." at bounding box center [428, 10] width 171 height 14
click figure
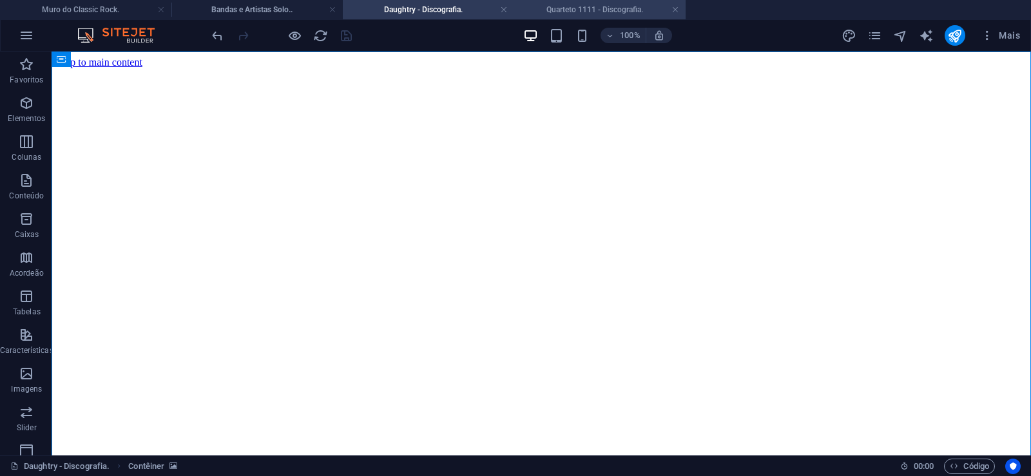
click at [587, 6] on h4 "Quarteto 1111 - Discografia." at bounding box center [599, 10] width 171 height 14
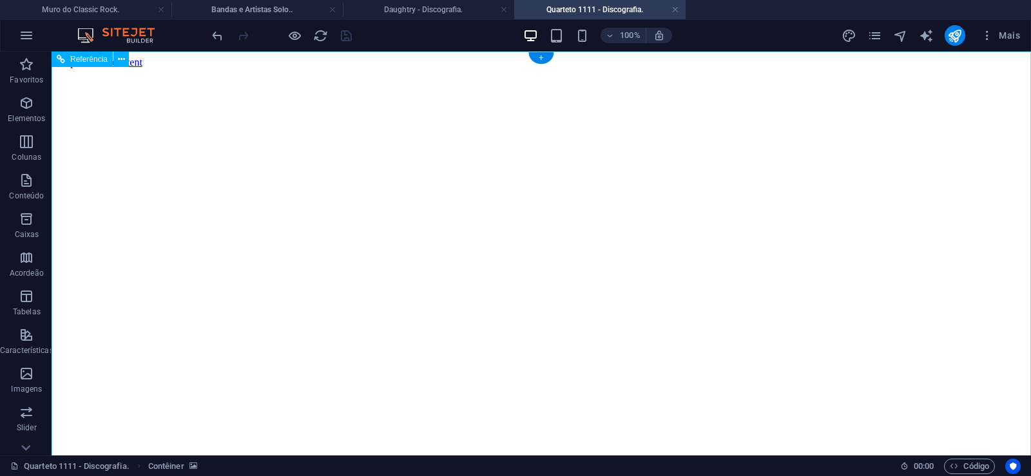
click at [115, 68] on figure at bounding box center [541, 68] width 969 height 0
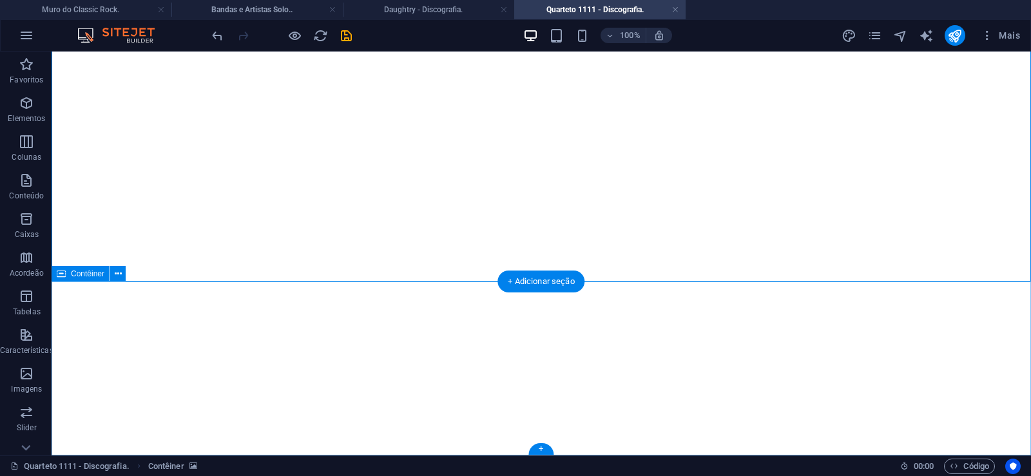
click div "Solte o conteúdo aqui ou Adicionar elementos Colar área de transferência"
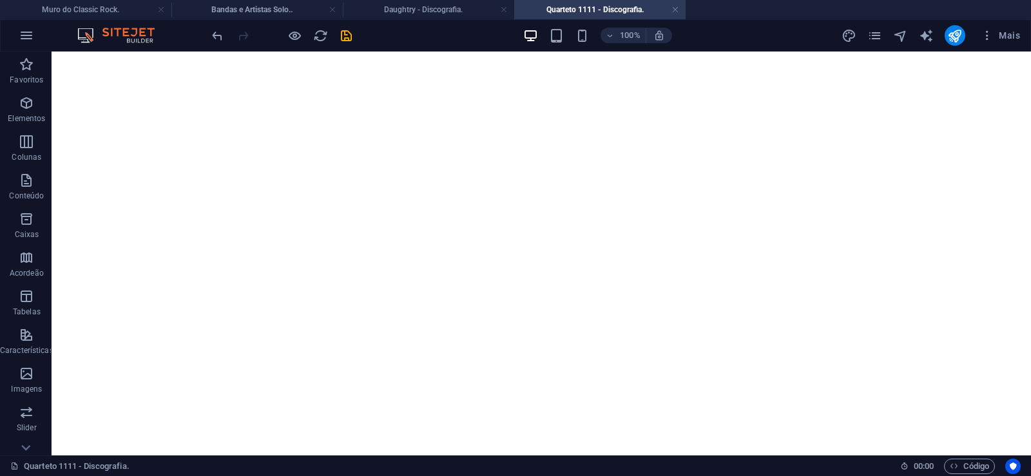
scroll to position [0, 0]
click figure
click div "Daughtry - Discografia."
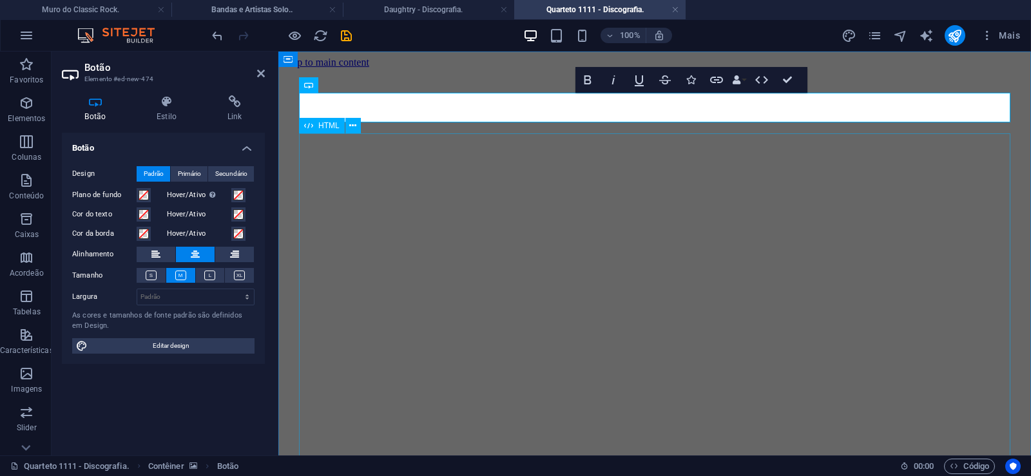
click div "Daughtry é uma banda norte-americana de rock liderada pelo ex-participante do p…"
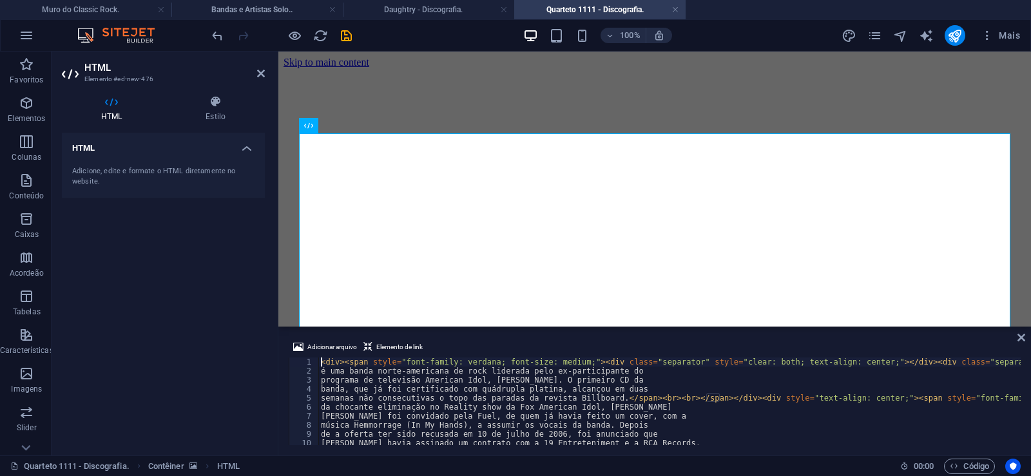
type textarea "[PERSON_NAME] foi convidado pela Fuel, de quem já havia feito um cover, com a"
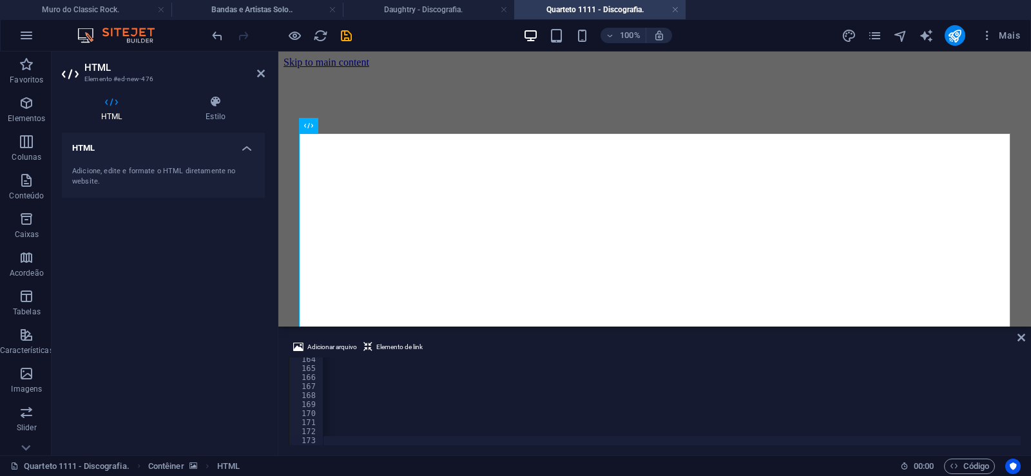
scroll to position [0, 42830]
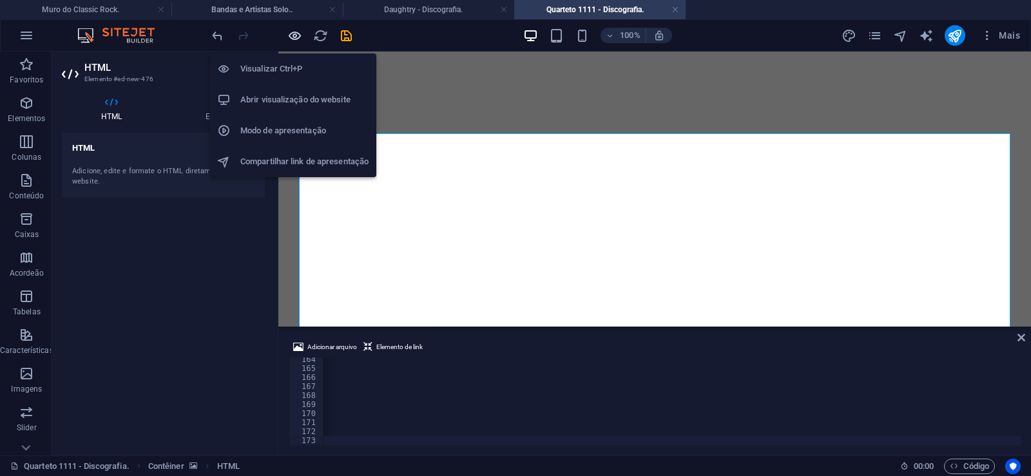
click at [299, 35] on icon "button" at bounding box center [294, 35] width 15 height 15
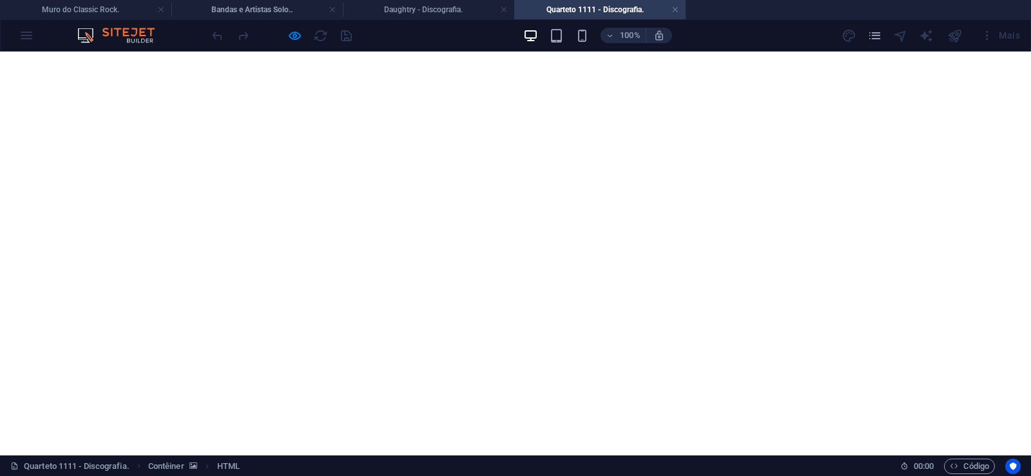
scroll to position [5702, 0]
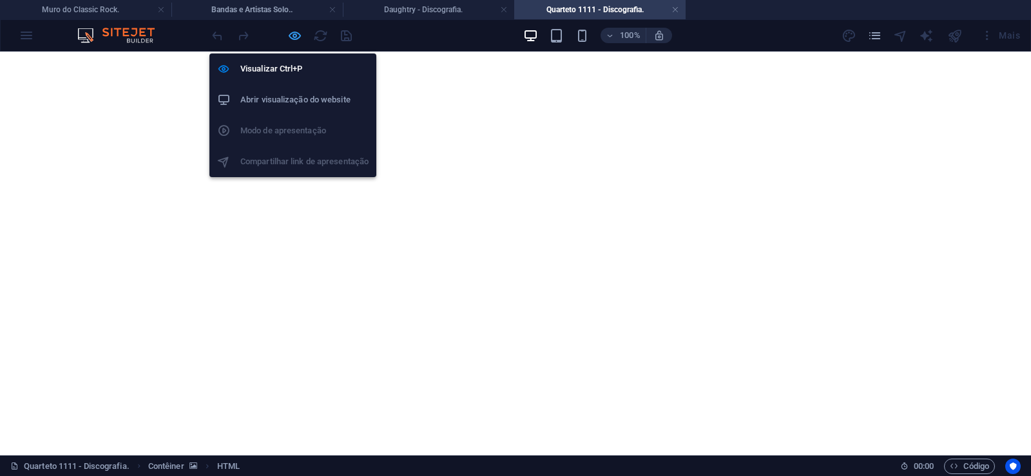
click at [293, 34] on icon "button" at bounding box center [294, 35] width 15 height 15
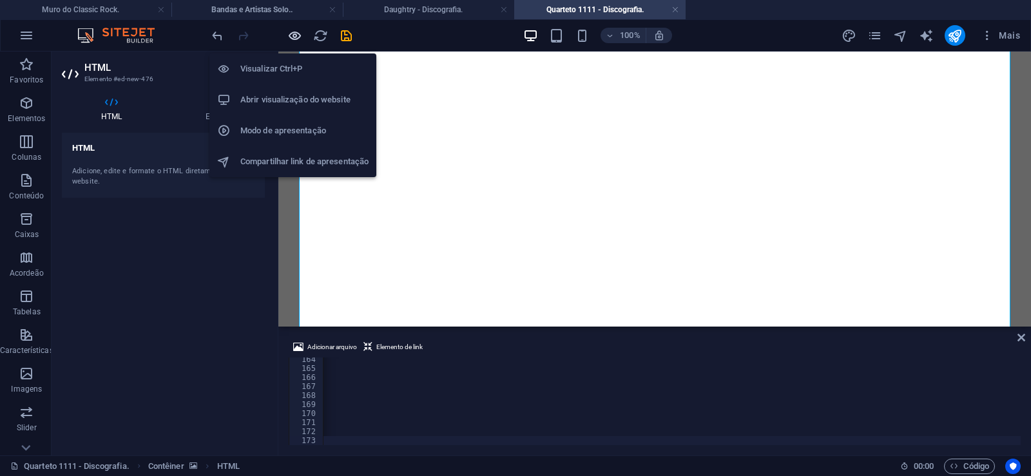
scroll to position [0, 42783]
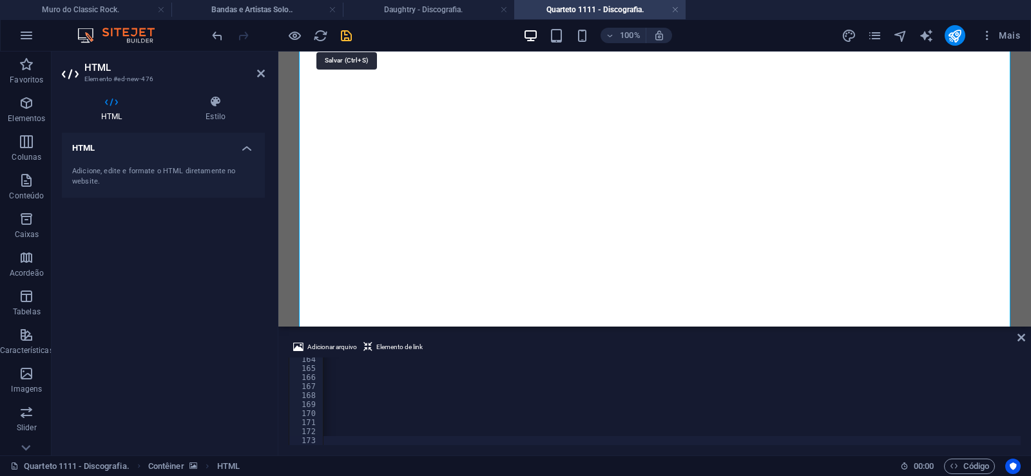
click at [340, 35] on icon "save" at bounding box center [346, 35] width 15 height 15
click at [679, 10] on link at bounding box center [675, 10] width 8 height 12
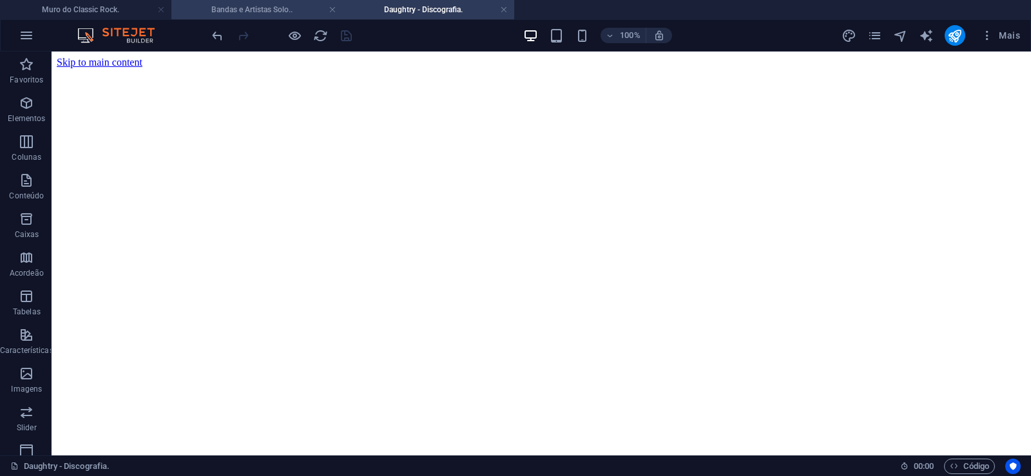
click at [256, 3] on h4 "Bandas e Artistas Solo.." at bounding box center [256, 10] width 171 height 14
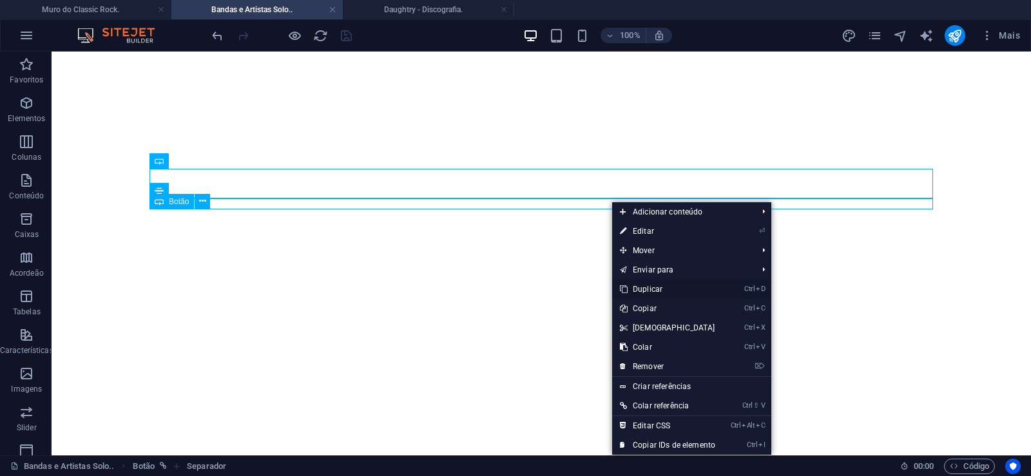
drag, startPoint x: 647, startPoint y: 290, endPoint x: 592, endPoint y: 217, distance: 91.1
click at [647, 290] on link "Ctrl D Duplicar" at bounding box center [667, 289] width 111 height 19
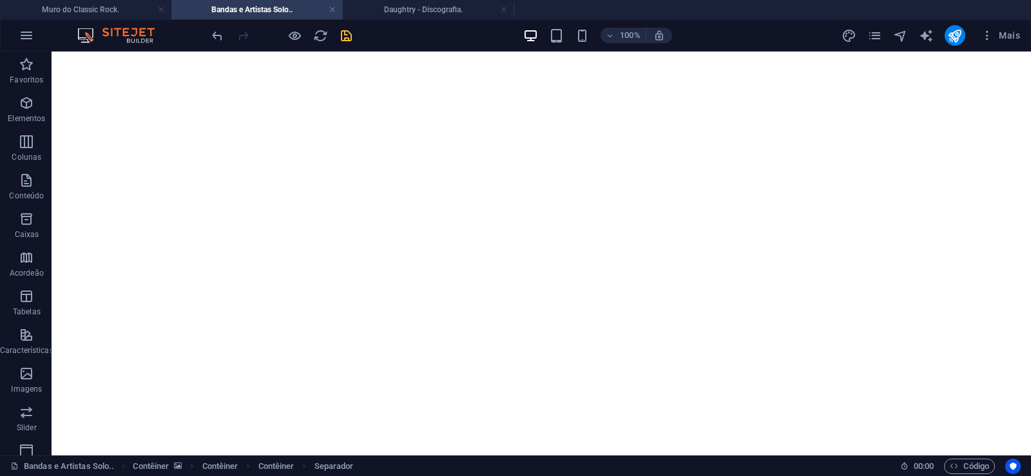
drag, startPoint x: 616, startPoint y: 230, endPoint x: 614, endPoint y: 206, distance: 23.9
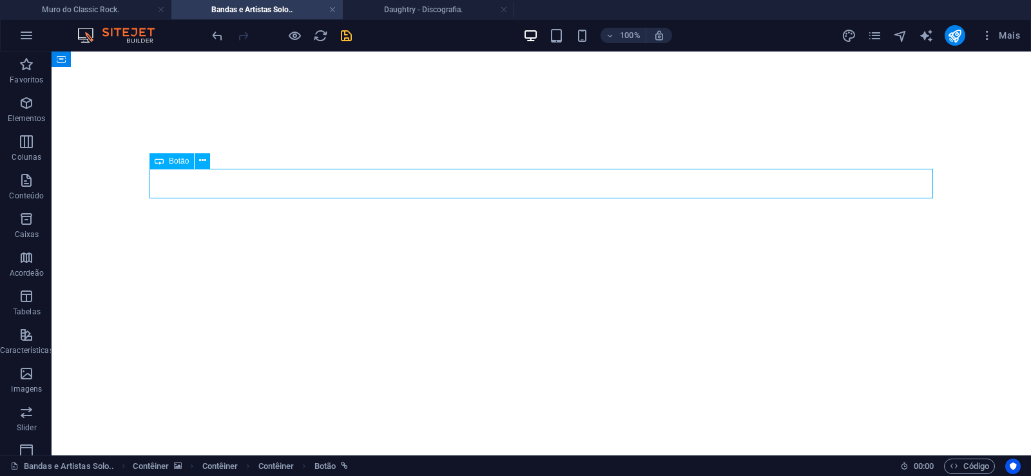
select select "px"
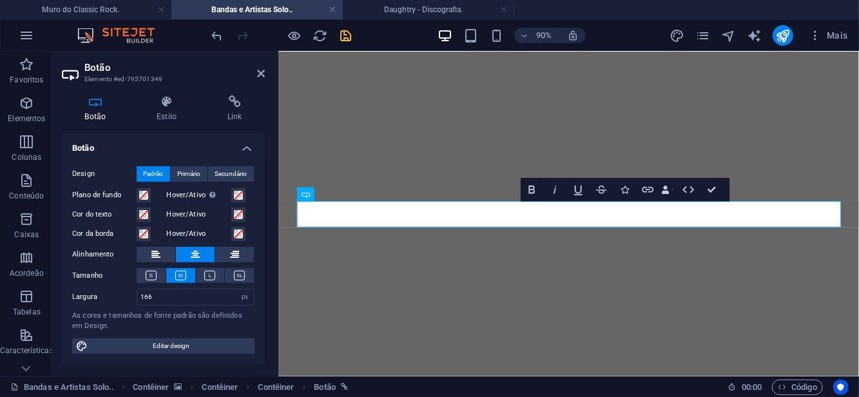
scroll to position [20579, 0]
click at [243, 111] on h4 "Link" at bounding box center [234, 108] width 61 height 27
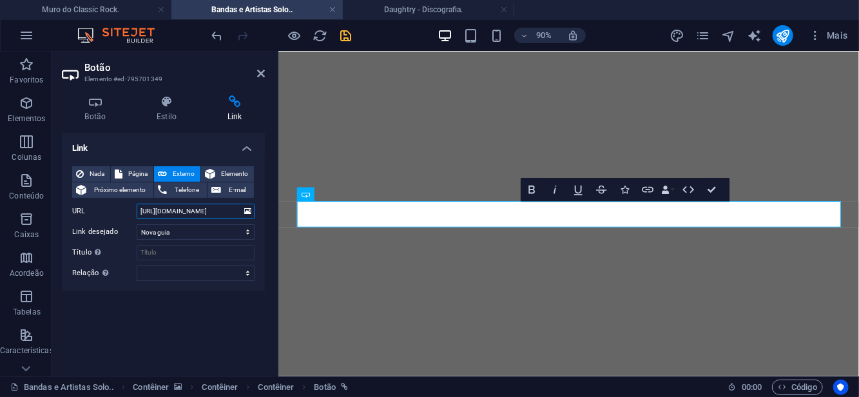
drag, startPoint x: 190, startPoint y: 211, endPoint x: 217, endPoint y: 208, distance: 27.3
click at [217, 208] on input "[URL][DOMAIN_NAME]" at bounding box center [196, 211] width 118 height 15
paste input "eto-1111"
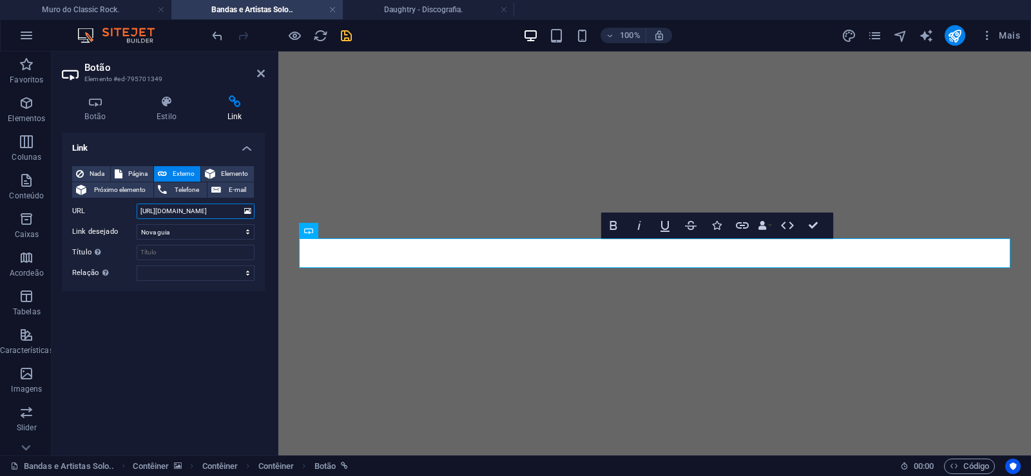
scroll to position [20864, 0]
type input "[URL][DOMAIN_NAME]"
drag, startPoint x: 343, startPoint y: 33, endPoint x: 348, endPoint y: 17, distance: 16.3
click at [343, 33] on icon "save" at bounding box center [346, 35] width 15 height 15
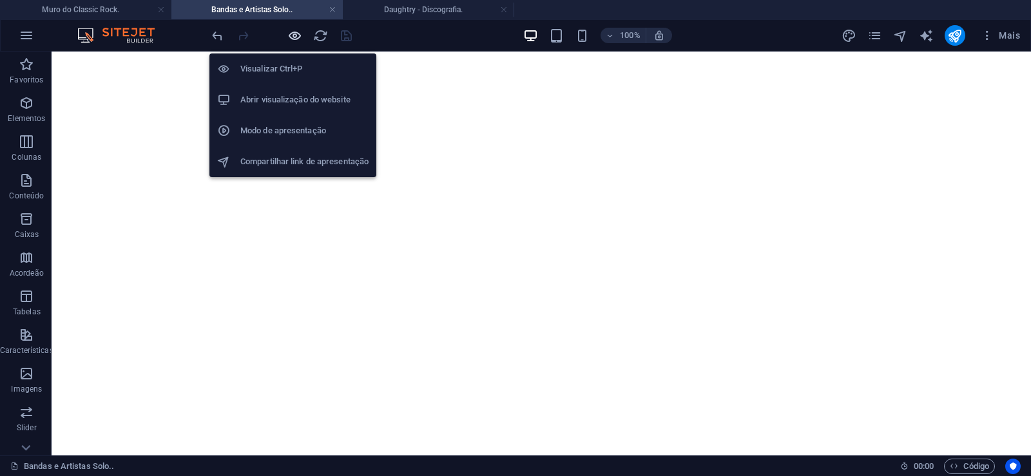
click at [293, 37] on icon "button" at bounding box center [294, 35] width 15 height 15
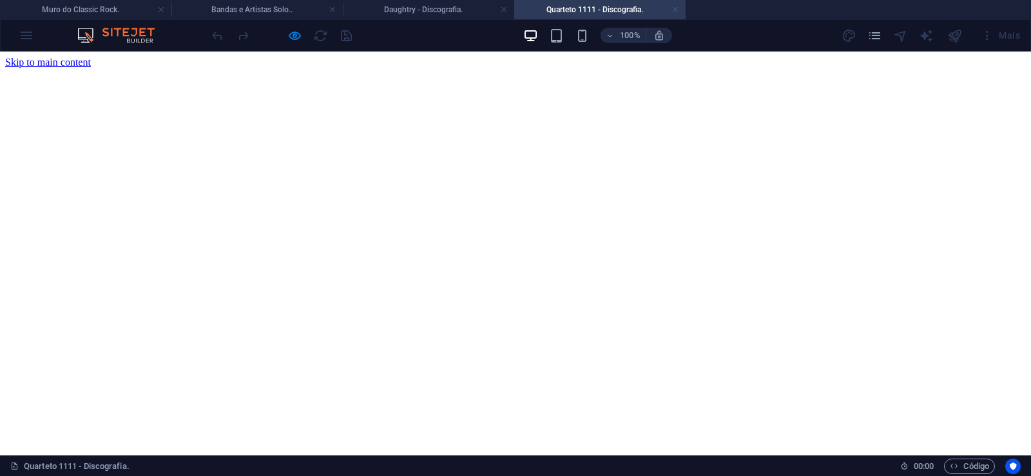
scroll to position [0, 0]
click at [678, 8] on link at bounding box center [675, 10] width 8 height 12
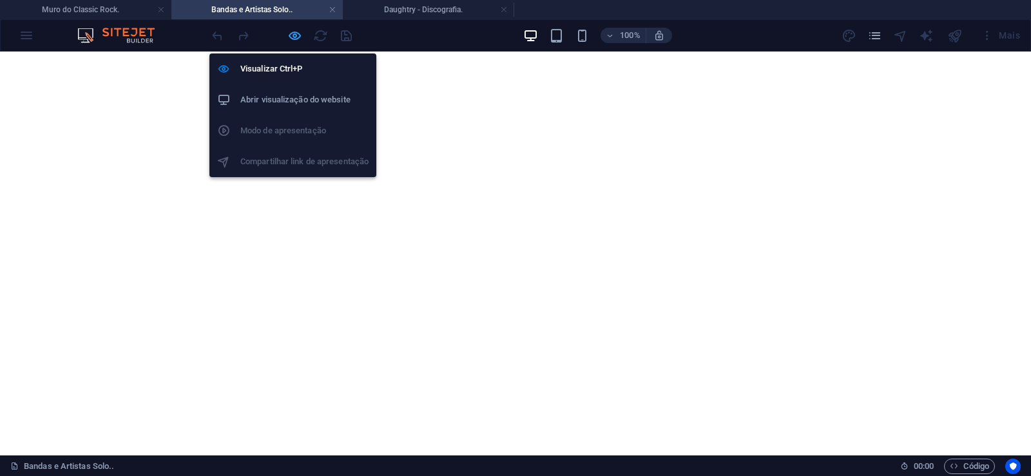
click at [291, 33] on icon "button" at bounding box center [294, 35] width 15 height 15
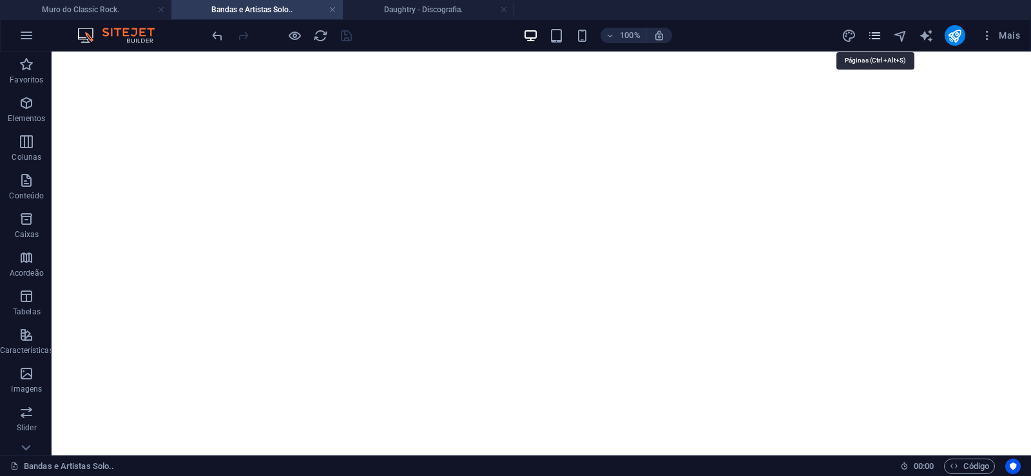
click at [876, 33] on icon "pages" at bounding box center [874, 35] width 15 height 15
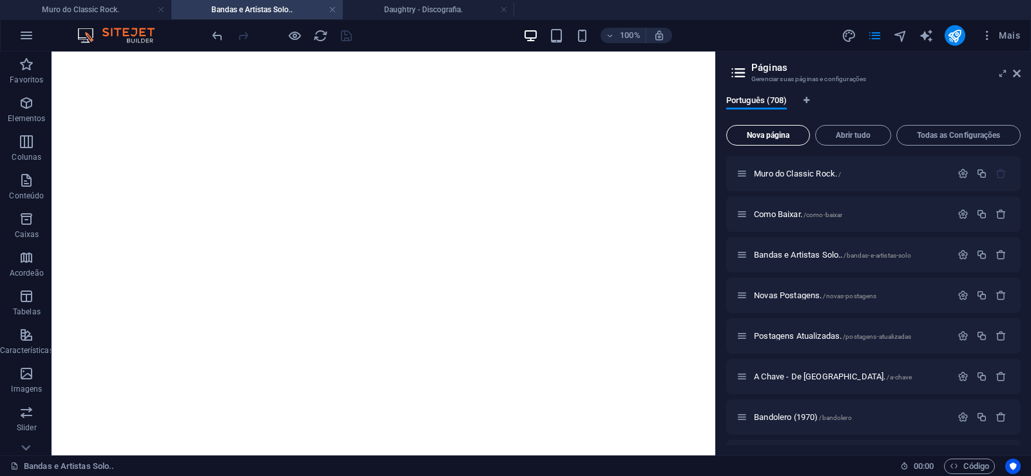
click at [771, 133] on span "Nova página" at bounding box center [768, 135] width 72 height 8
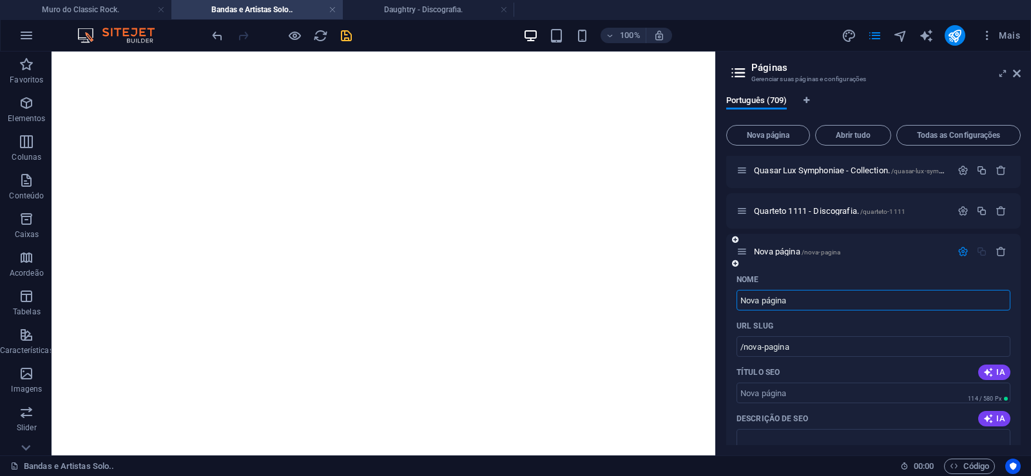
paste input "Quaterna Réquiem - Discografia."
type input "Quaterna Réquiem - Discografia."
type input "/quaterna-requiem-discografia"
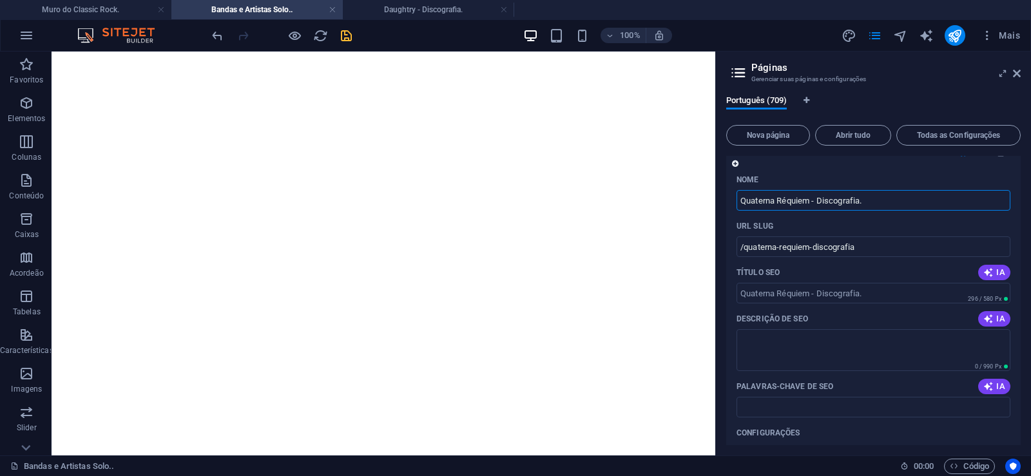
scroll to position [28781, 0]
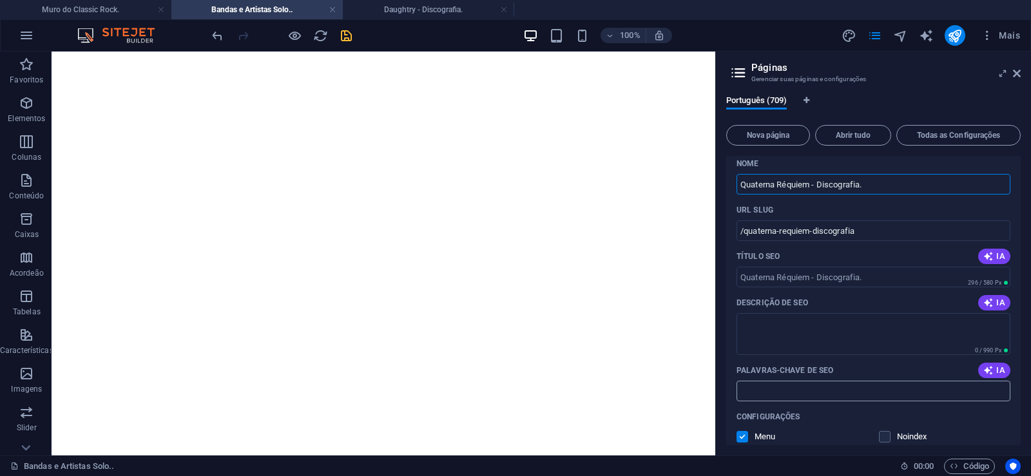
click at [786, 389] on input "Palavras-chave de SEO" at bounding box center [874, 391] width 274 height 21
paste input "Quaterna Réquiem - Discografia. Download."
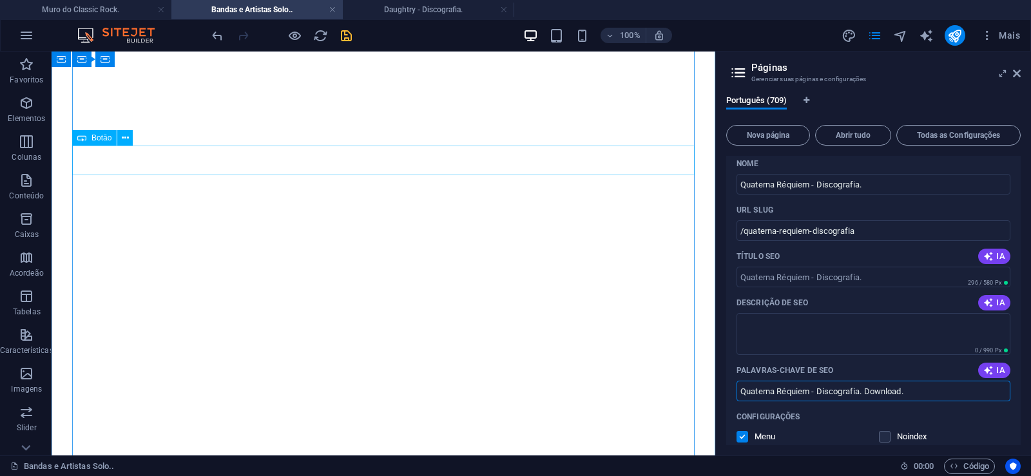
type input "Quaterna Réquiem - Discografia. Download."
click at [785, 323] on textarea "Descrição de SEO" at bounding box center [874, 334] width 274 height 42
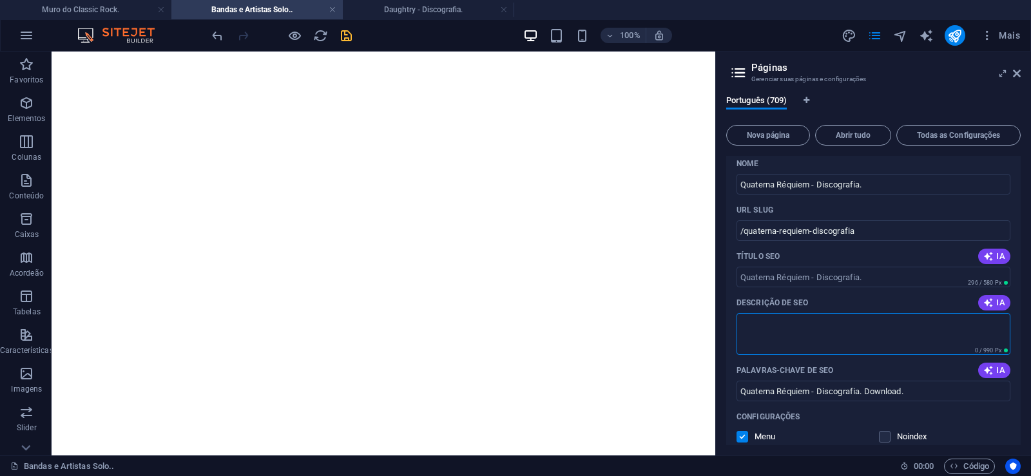
paste textarea "Fundado em 1987, o Quaterna Réquiem é um dos nomes mais importantes do rock pro…"
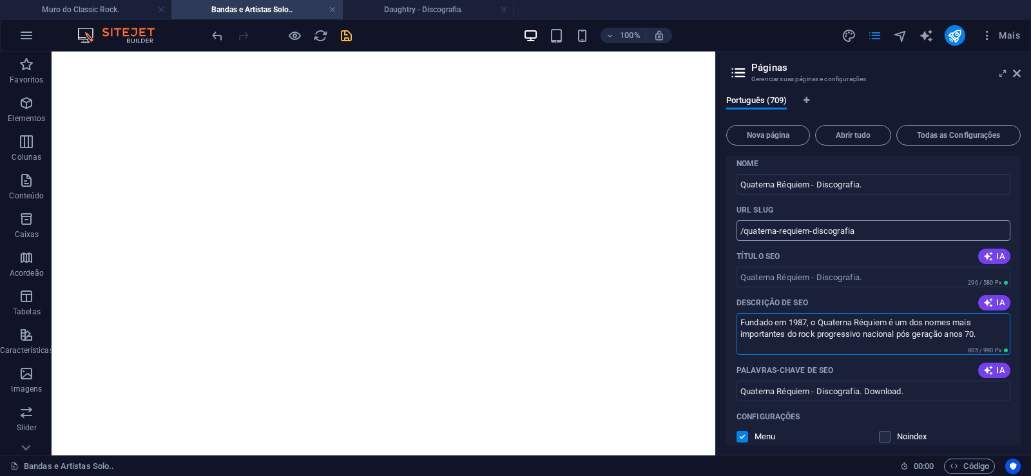
click at [785, 231] on input "/quaterna-requiem-discografia" at bounding box center [874, 230] width 274 height 21
type textarea "Fundado em 1987, o Quaterna Réquiem é um dos nomes mais importantes do rock pro…"
click at [805, 230] on input "/quaterna-requiem-discografia" at bounding box center [874, 230] width 274 height 21
drag, startPoint x: 811, startPoint y: 233, endPoint x: 744, endPoint y: 242, distance: 68.4
click at [744, 241] on input "/quaterna-requiem-discografia" at bounding box center [874, 230] width 274 height 21
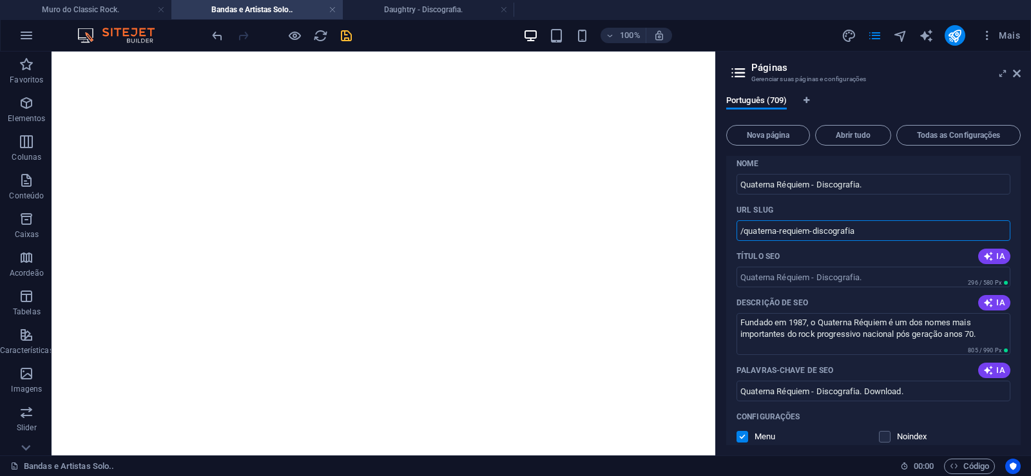
click at [829, 235] on input "/quaterna-requiem-discografia" at bounding box center [874, 230] width 274 height 21
drag, startPoint x: 815, startPoint y: 233, endPoint x: 891, endPoint y: 238, distance: 76.8
click at [891, 238] on input "/quaterna-requiem-discografia" at bounding box center [874, 230] width 274 height 21
type input "/quaterna-requiem"
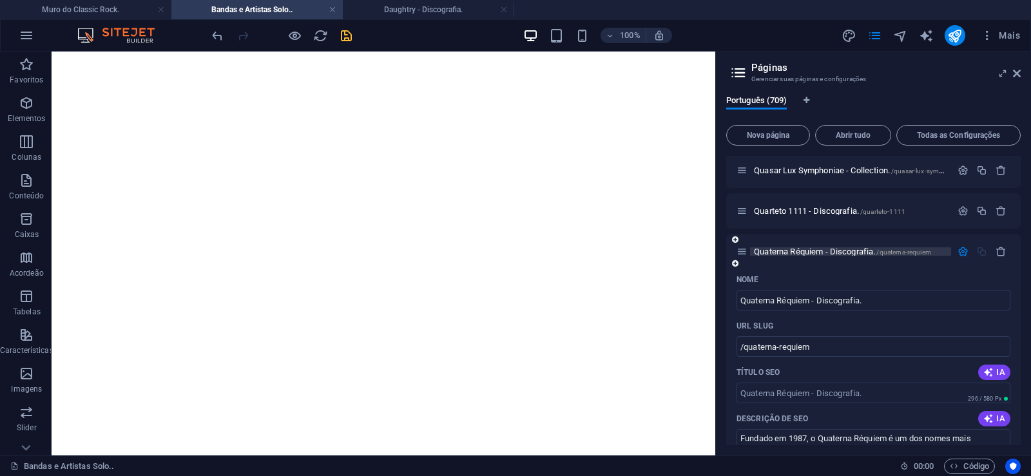
click at [802, 249] on span "Quaterna Réquiem - Discografia. /quaterna-requiem" at bounding box center [842, 252] width 177 height 10
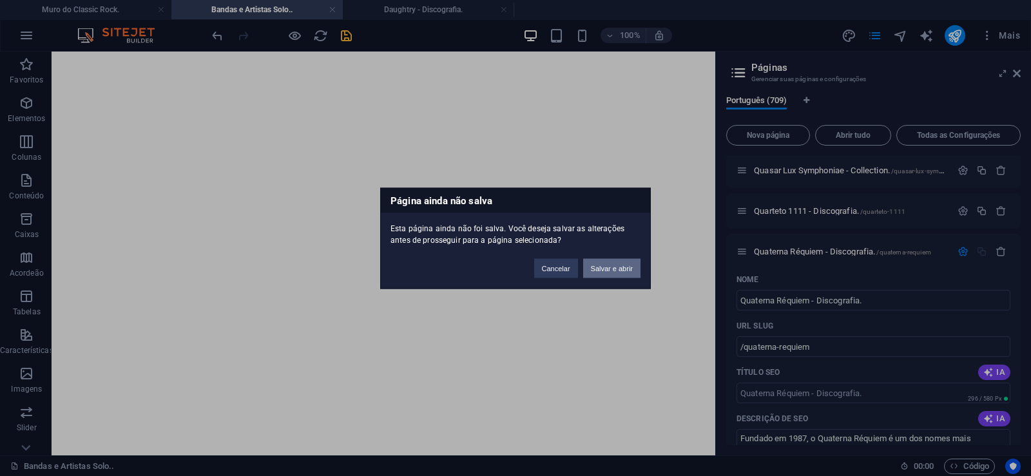
click at [606, 272] on button "Salvar e abrir" at bounding box center [611, 267] width 57 height 19
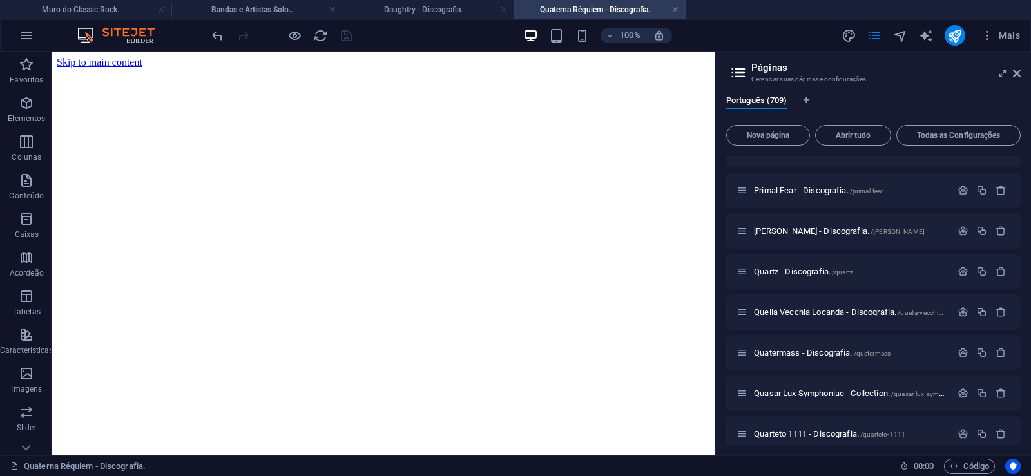
scroll to position [0, 0]
click at [1016, 70] on icon at bounding box center [1017, 73] width 8 height 10
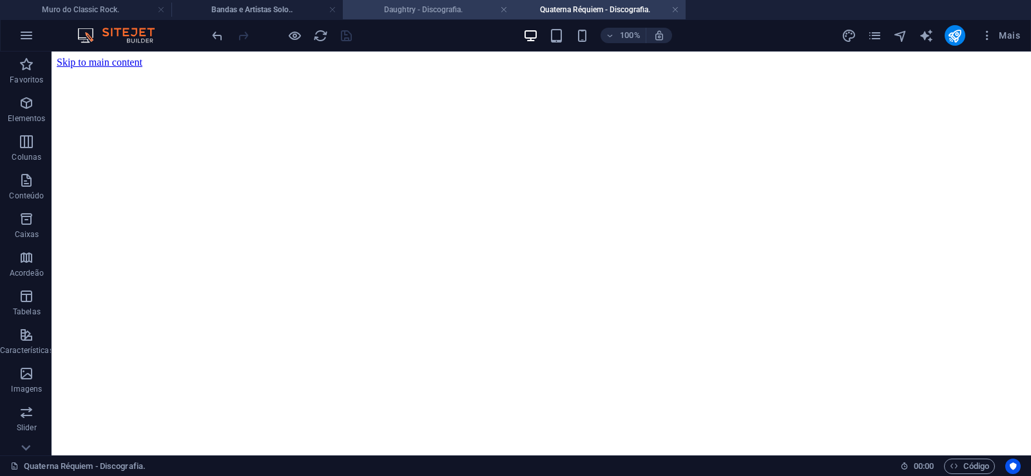
click at [401, 3] on h4 "Daughtry - Discografia." at bounding box center [428, 10] width 171 height 14
click figure
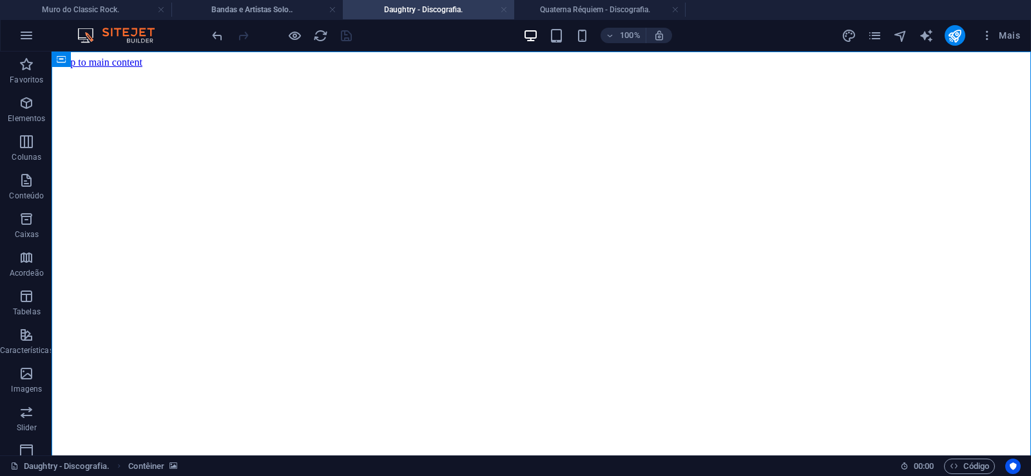
click at [505, 9] on link at bounding box center [504, 10] width 8 height 12
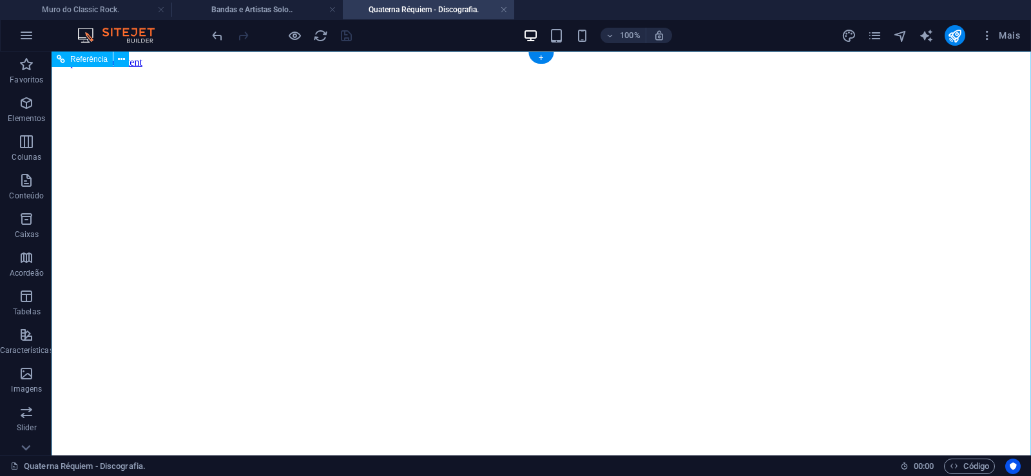
click at [111, 68] on figure at bounding box center [541, 68] width 969 height 0
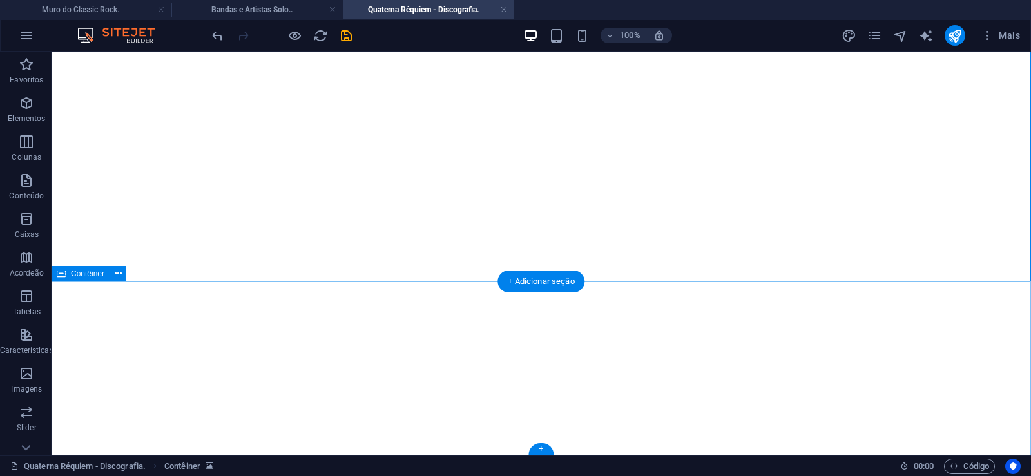
click div "Solte o conteúdo aqui ou Adicionar elementos Colar área de transferência"
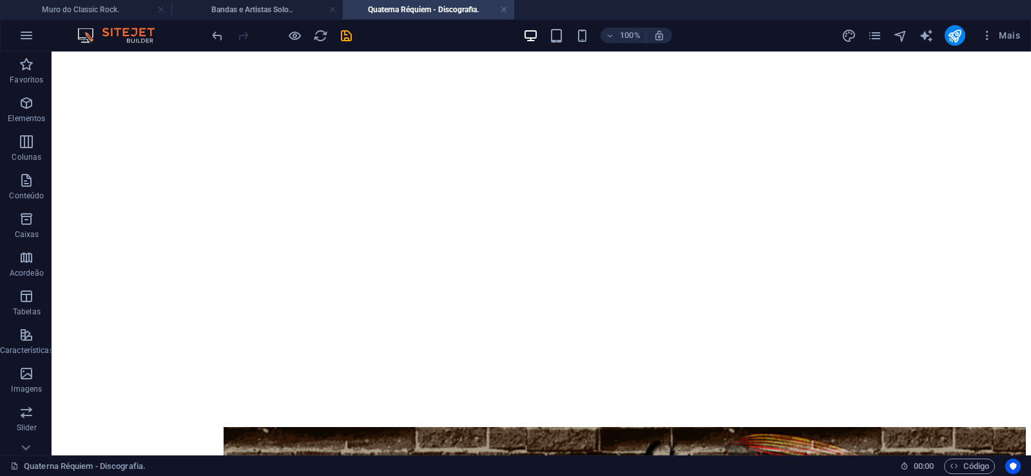
scroll to position [0, 0]
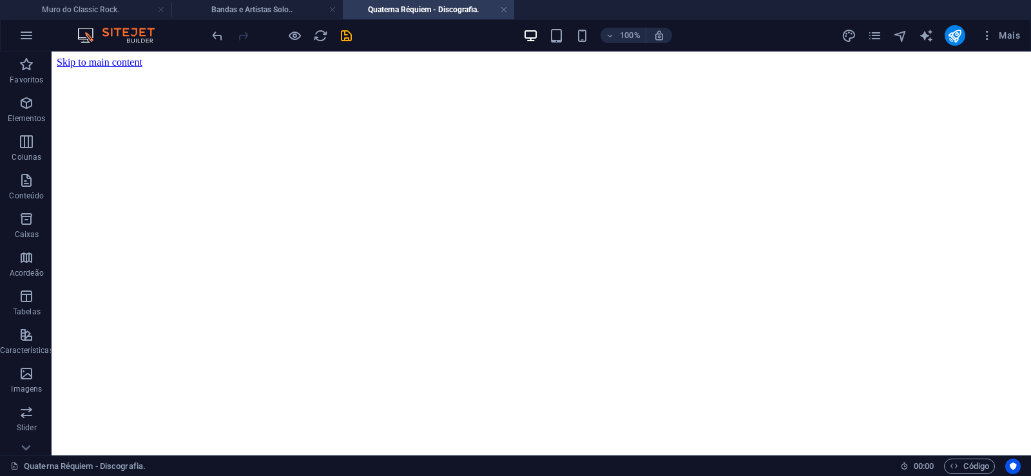
drag, startPoint x: 979, startPoint y: 389, endPoint x: 922, endPoint y: 48, distance: 345.1
click figure
click div "Daughtry - Discografia."
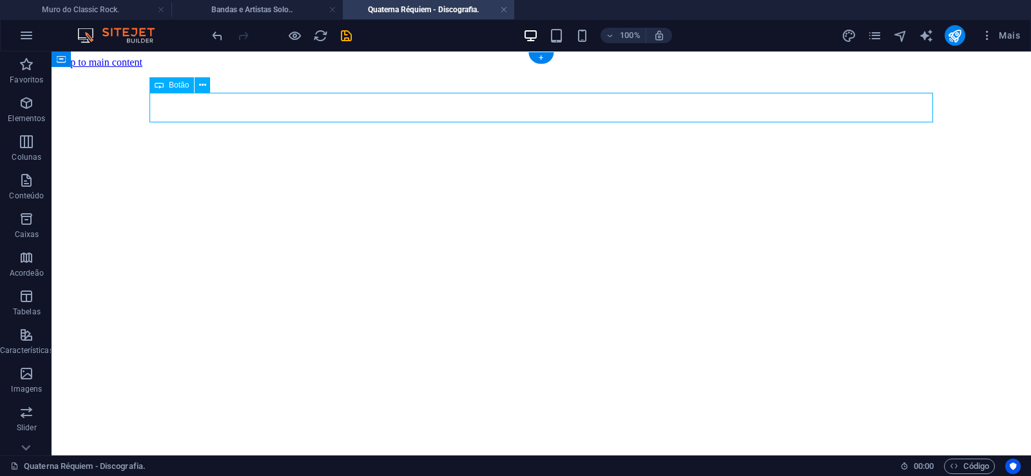
click div "Daughtry - Discografia."
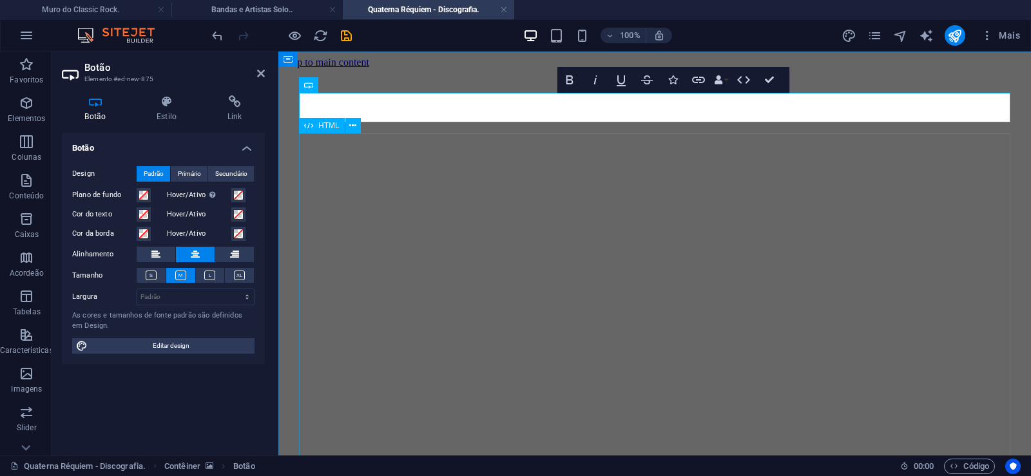
scroll to position [0, 9]
click div "Daughtry é uma banda norte-americana de rock liderada pelo ex-participante do p…"
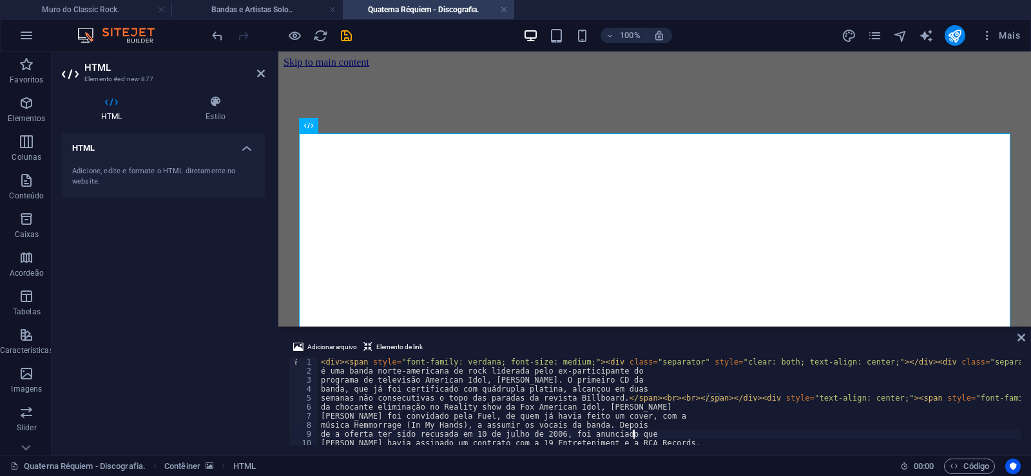
type textarea "de a oferta ter sido recusada em 10 de julho de 2006, foi anunciado que"
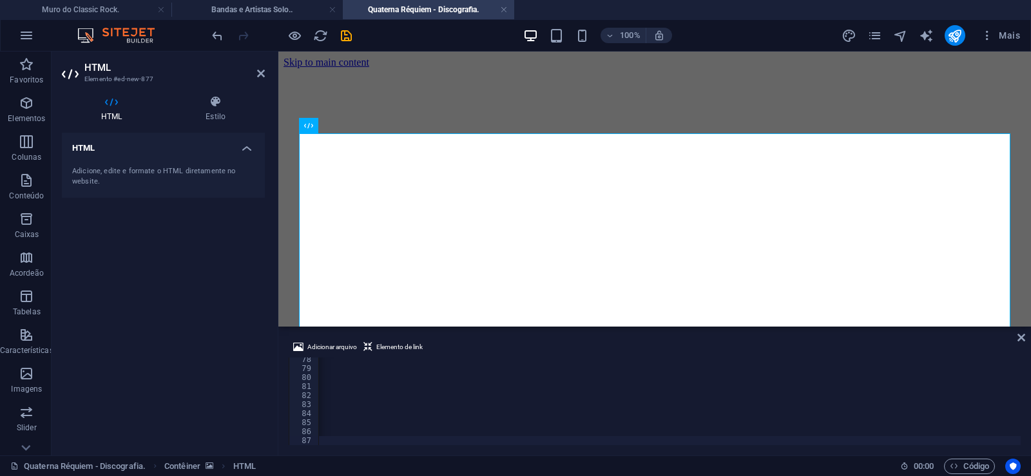
scroll to position [0, 42830]
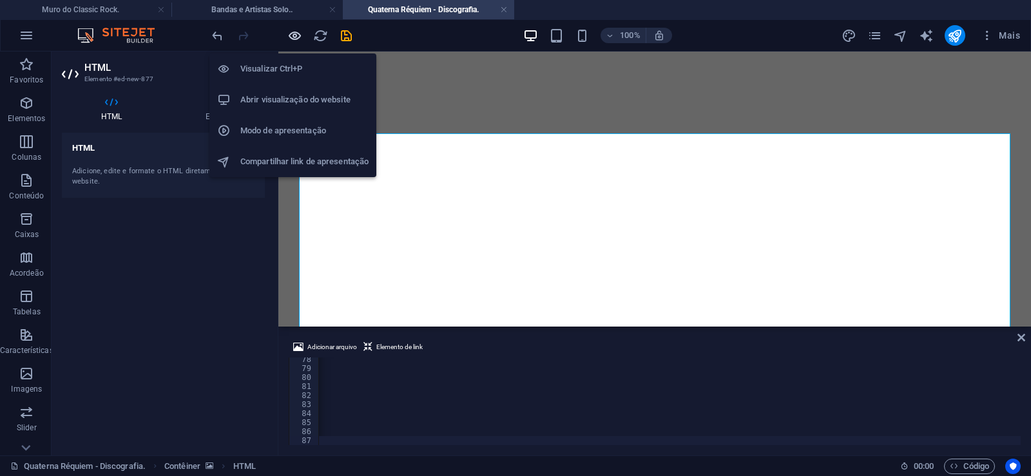
click at [295, 35] on icon "button" at bounding box center [294, 35] width 15 height 15
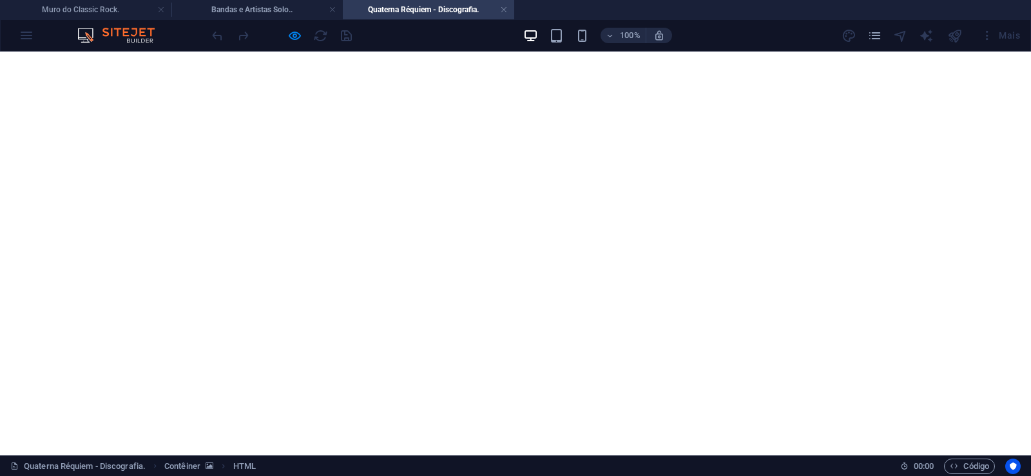
scroll to position [1117, 0]
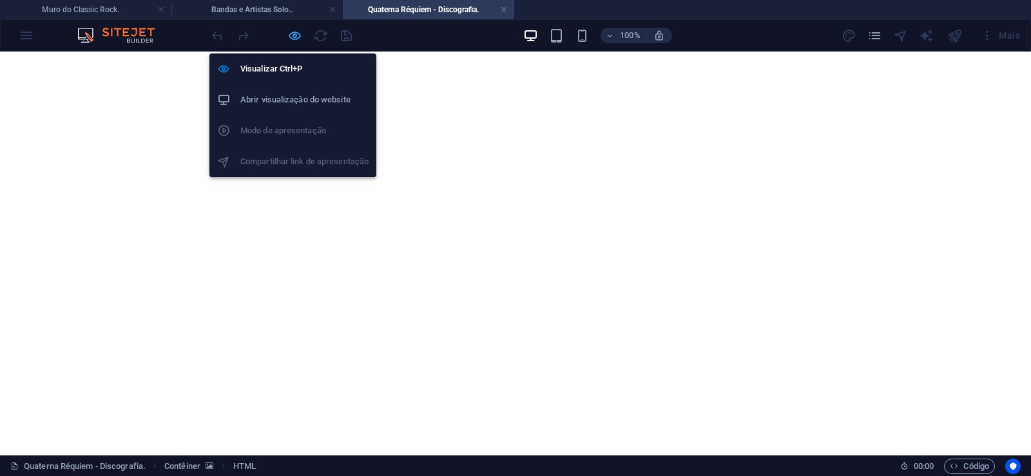
click at [293, 32] on icon "button" at bounding box center [294, 35] width 15 height 15
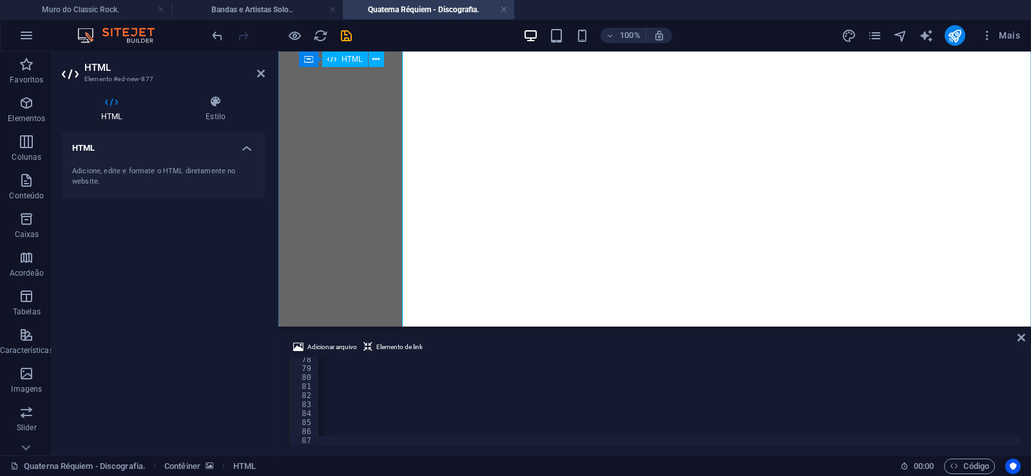
scroll to position [697, 0]
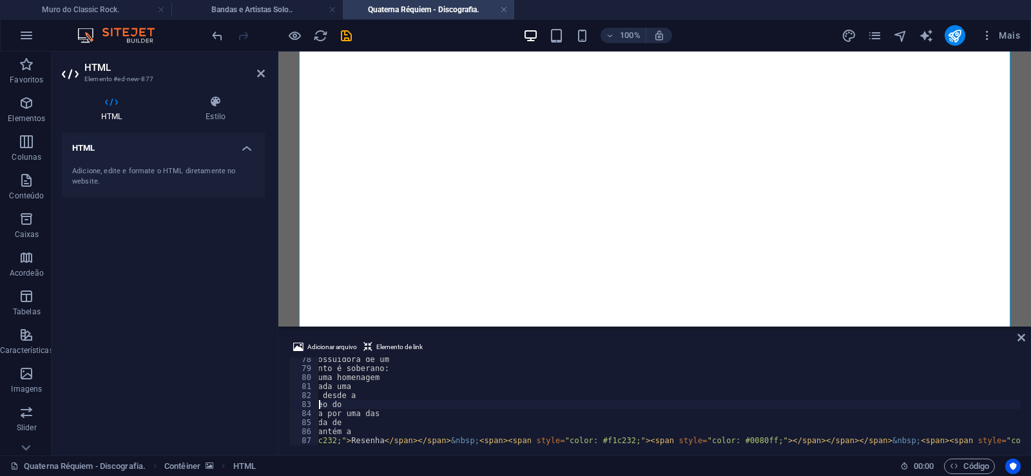
type textarea "Itália Renascentista ("Bramante") até o Modernismo/Contemporâneo do"
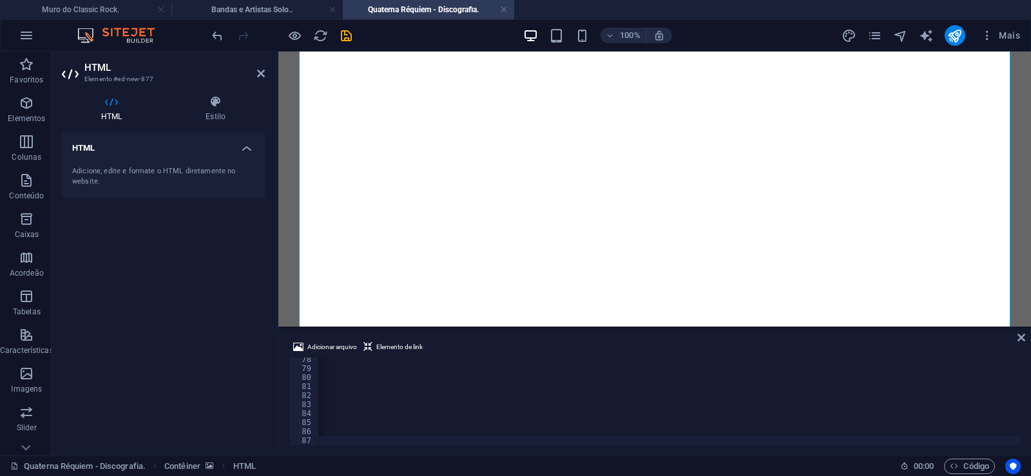
scroll to position [0, 42831]
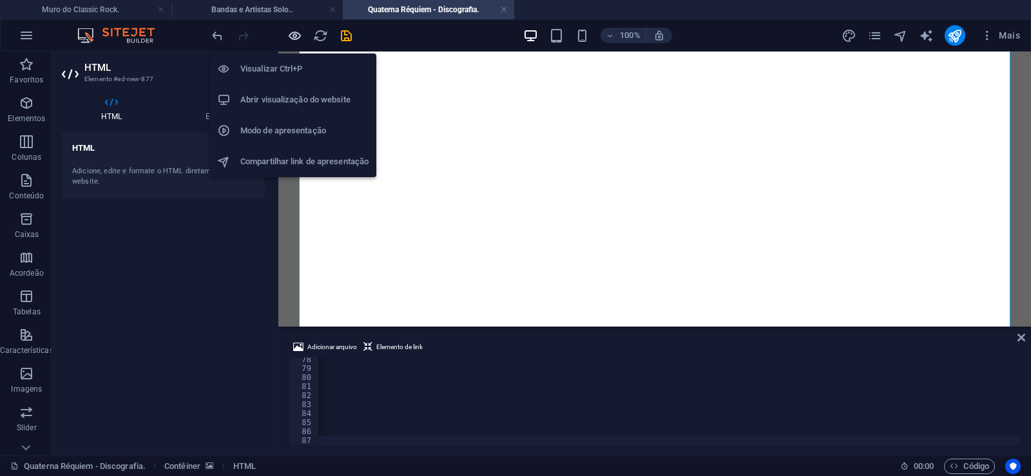
click at [298, 32] on icon "button" at bounding box center [294, 35] width 15 height 15
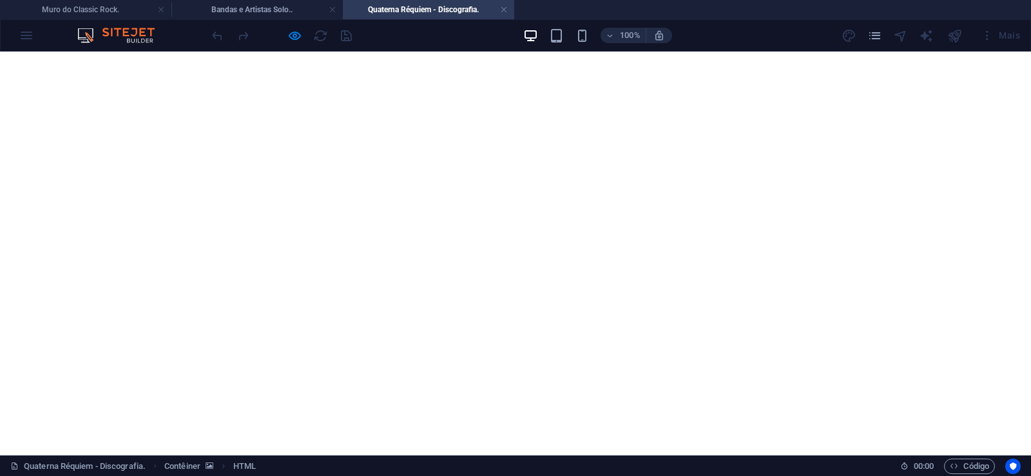
scroll to position [3954, 0]
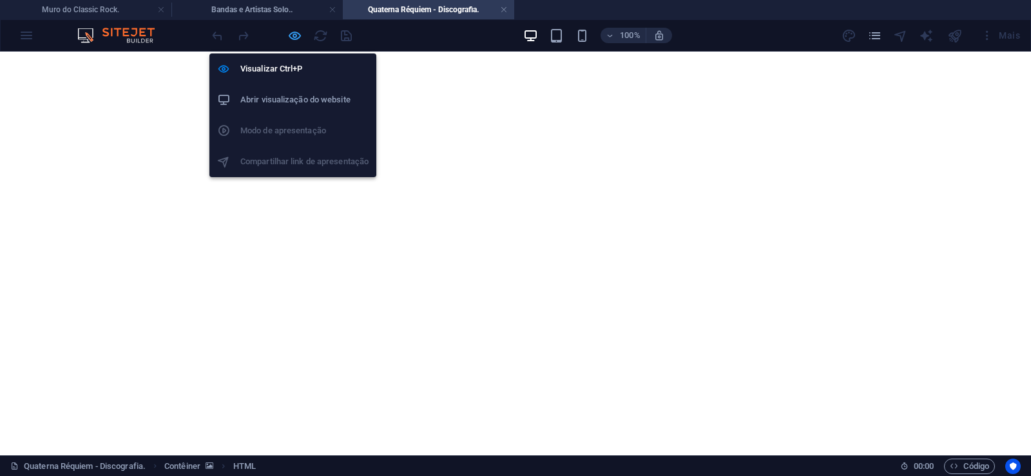
click at [291, 37] on icon "button" at bounding box center [294, 35] width 15 height 15
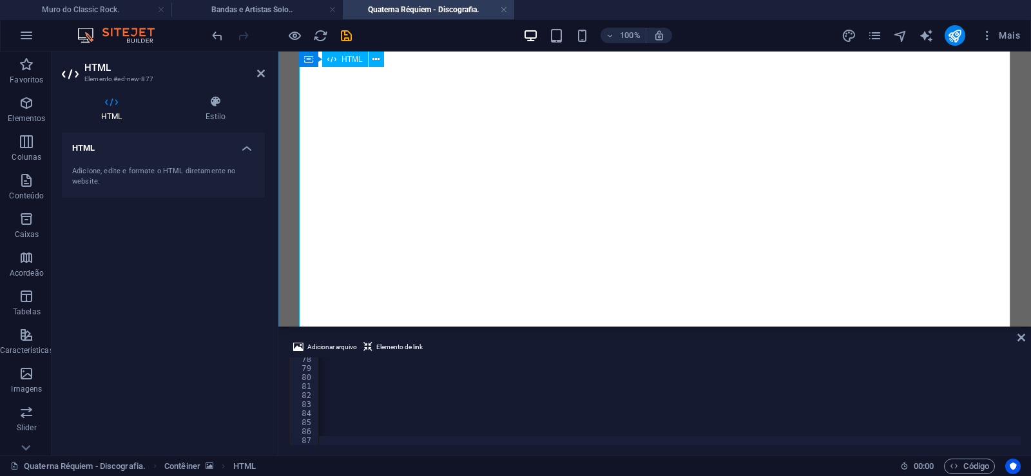
scroll to position [0, 42779]
click at [352, 35] on icon "save" at bounding box center [346, 35] width 15 height 15
click at [505, 12] on link at bounding box center [504, 10] width 8 height 12
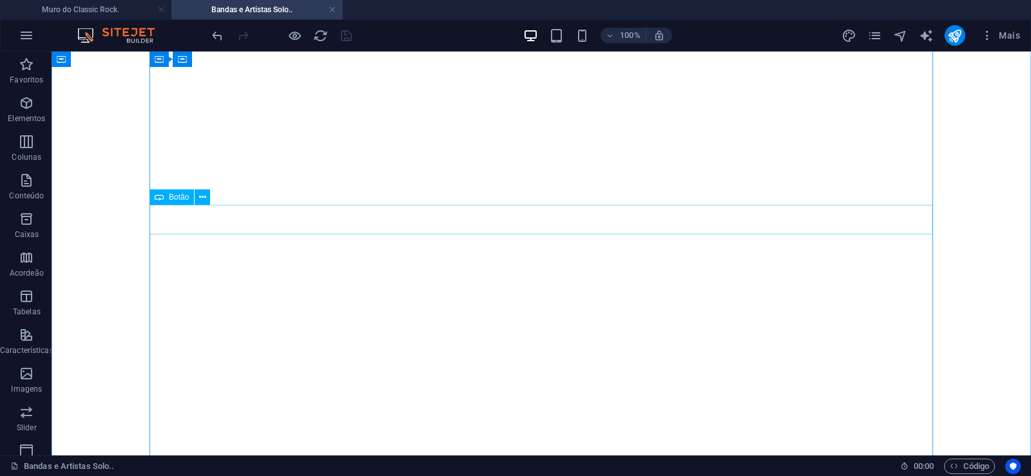
scroll to position [20995, 0]
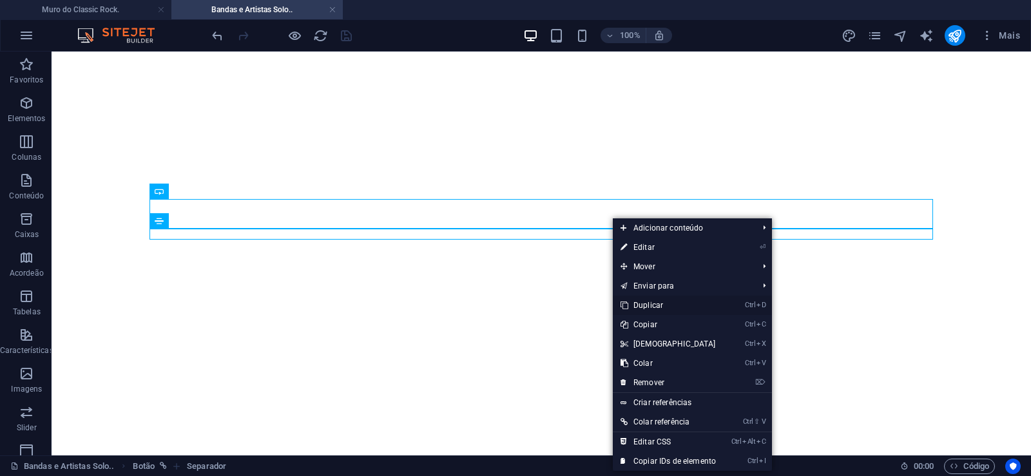
click at [642, 302] on link "Ctrl D Duplicar" at bounding box center [668, 305] width 111 height 19
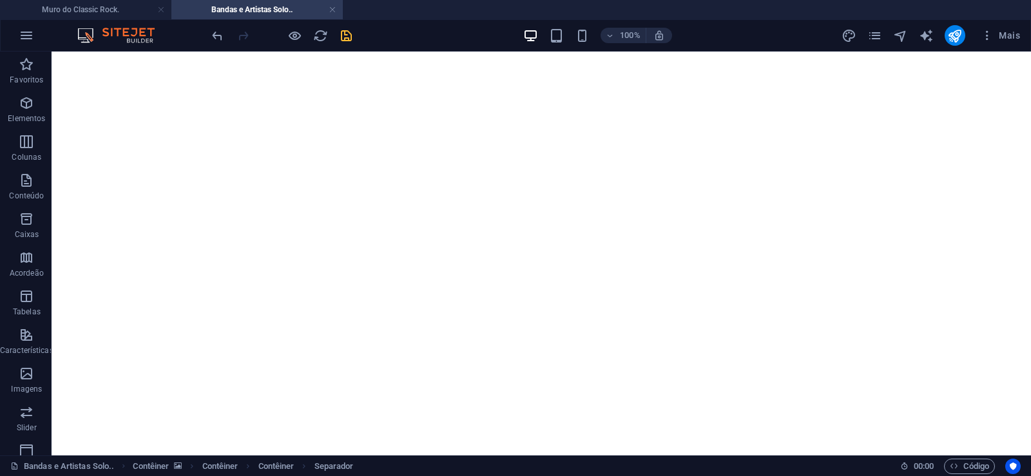
drag, startPoint x: 616, startPoint y: 261, endPoint x: 613, endPoint y: 241, distance: 20.2
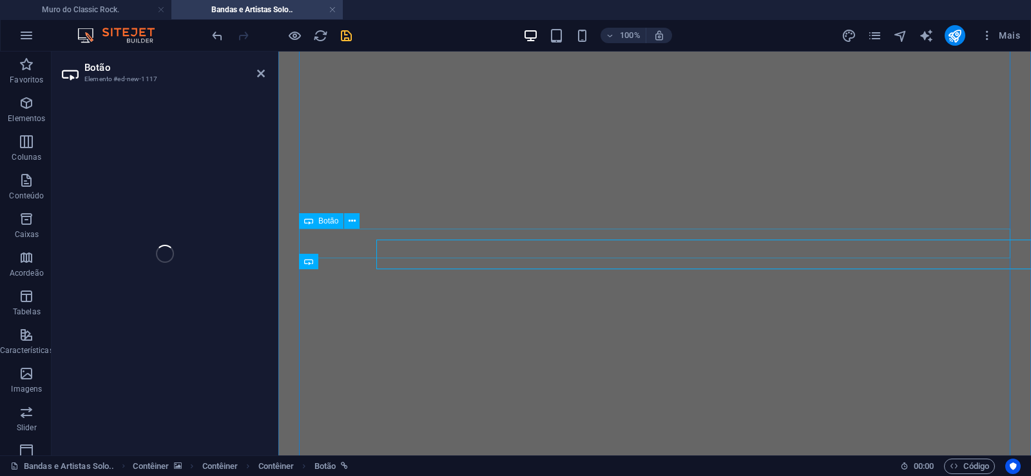
select select "px"
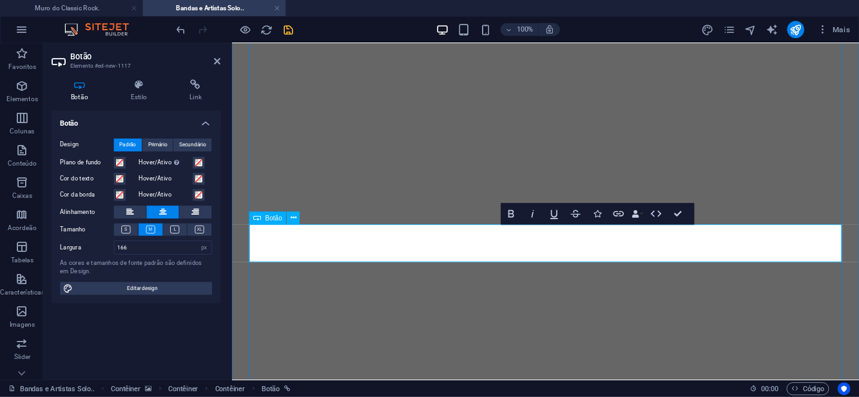
scroll to position [0, 12]
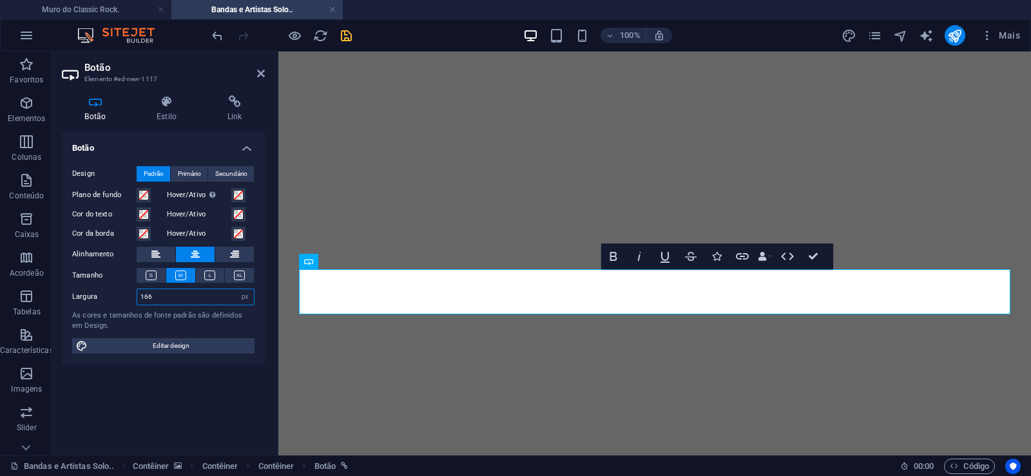
drag, startPoint x: 144, startPoint y: 298, endPoint x: 123, endPoint y: 298, distance: 21.3
click at [137, 298] on input "166" at bounding box center [195, 296] width 117 height 15
drag, startPoint x: 162, startPoint y: 296, endPoint x: 88, endPoint y: 296, distance: 74.1
click at [137, 296] on input "186" at bounding box center [195, 296] width 117 height 15
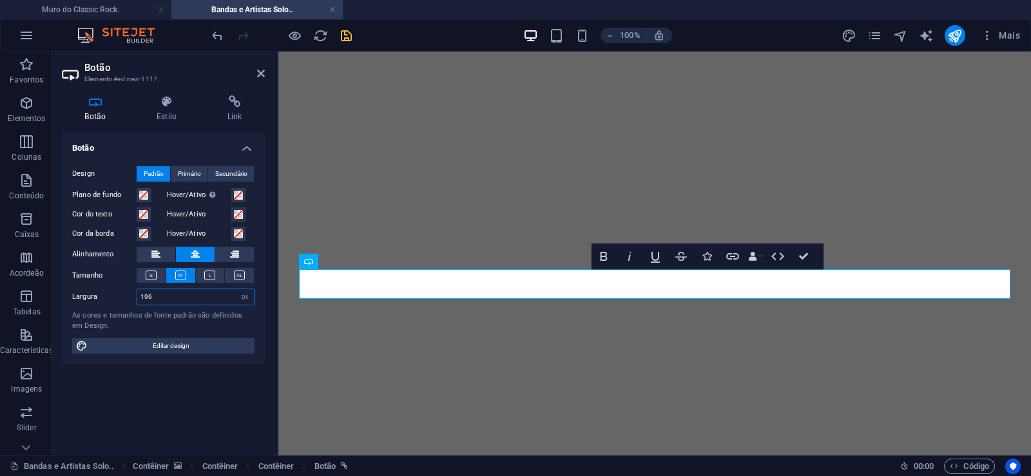
type input "196"
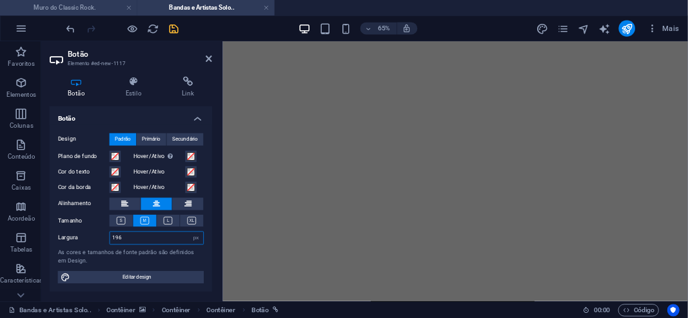
scroll to position [20839, 0]
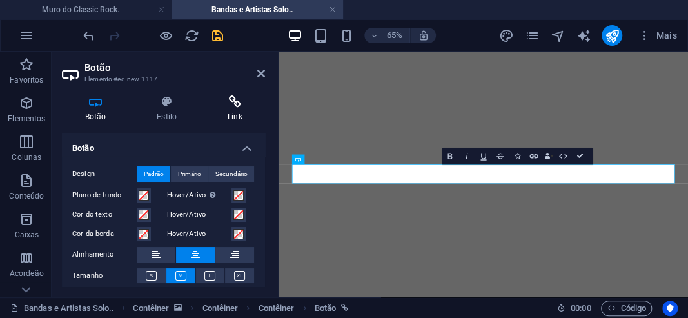
click at [233, 106] on icon at bounding box center [234, 101] width 61 height 13
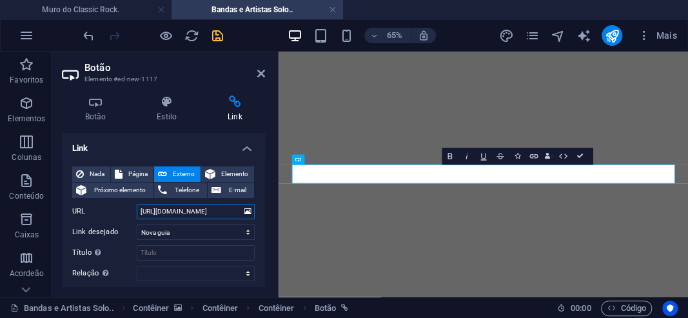
drag, startPoint x: 190, startPoint y: 212, endPoint x: 238, endPoint y: 209, distance: 47.8
click at [238, 209] on input "[URL][DOMAIN_NAME]" at bounding box center [196, 211] width 118 height 15
paste input "na-requiem"
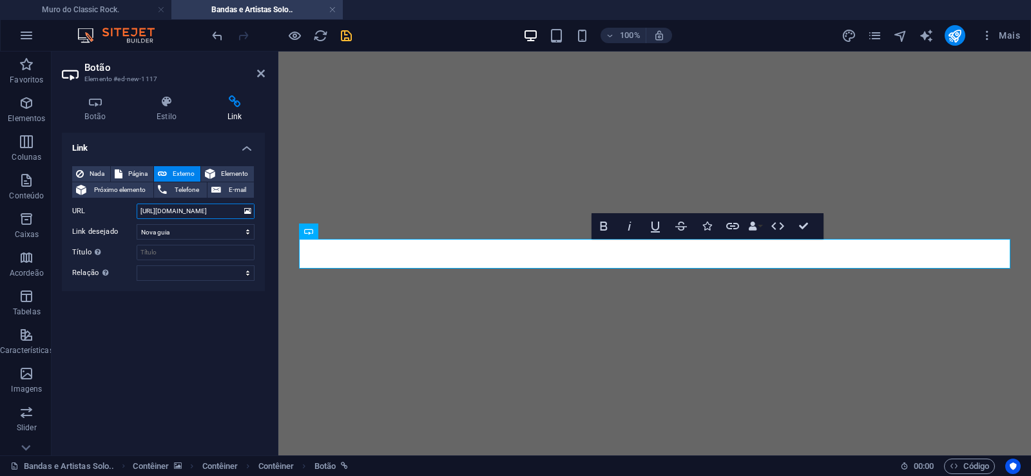
scroll to position [21026, 0]
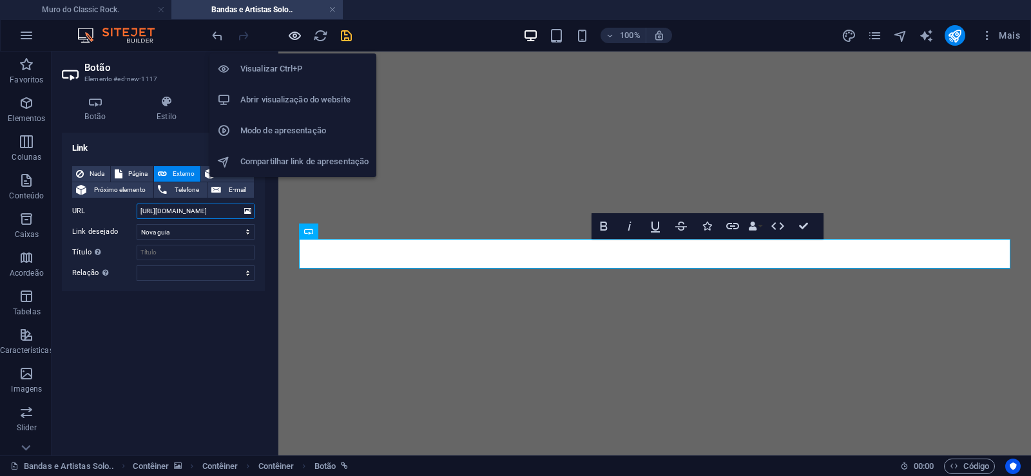
type input "[URL][DOMAIN_NAME]"
click at [297, 30] on icon "button" at bounding box center [294, 35] width 15 height 15
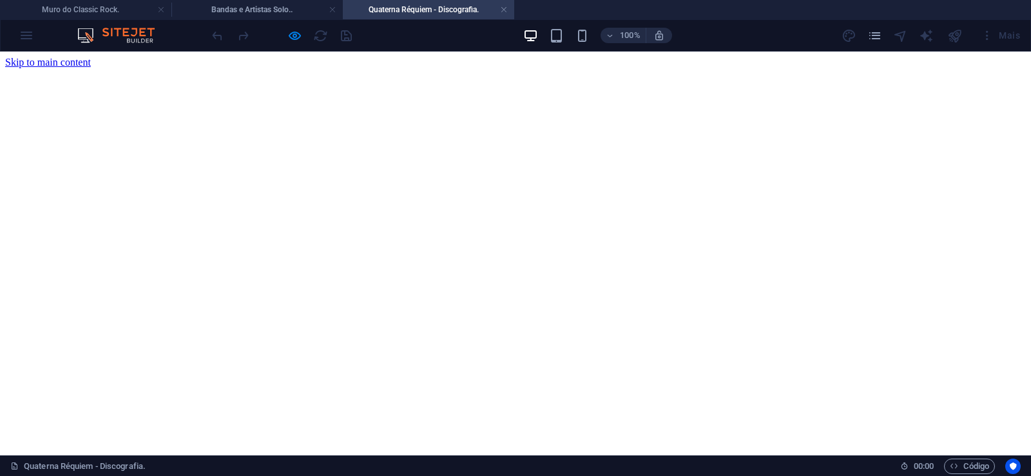
scroll to position [0, 0]
click at [505, 11] on link at bounding box center [504, 10] width 8 height 12
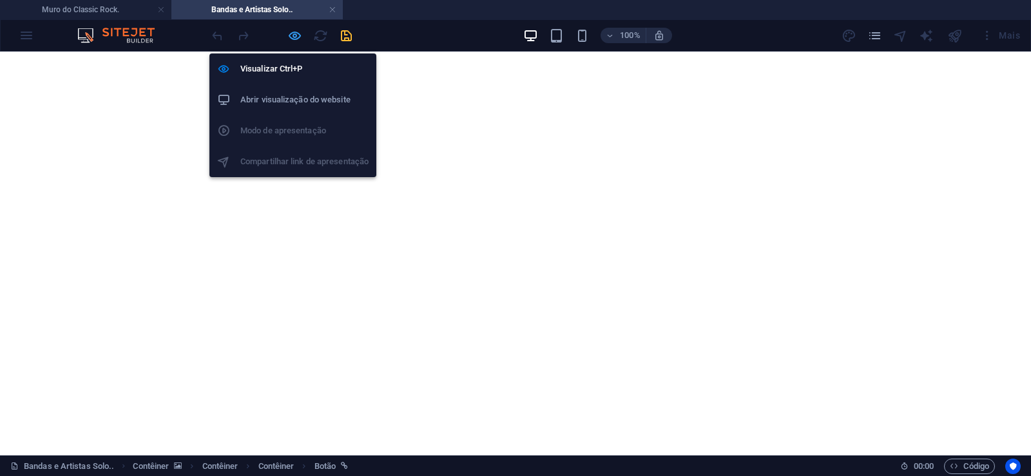
click at [294, 31] on icon "button" at bounding box center [294, 35] width 15 height 15
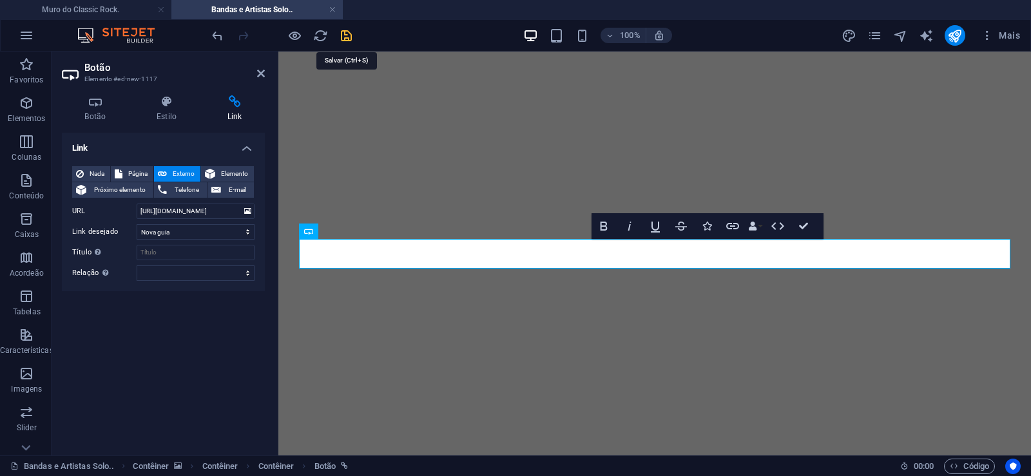
scroll to position [0, 3]
drag, startPoint x: 351, startPoint y: 36, endPoint x: 217, endPoint y: 210, distance: 220.0
click at [351, 36] on icon "save" at bounding box center [346, 35] width 15 height 15
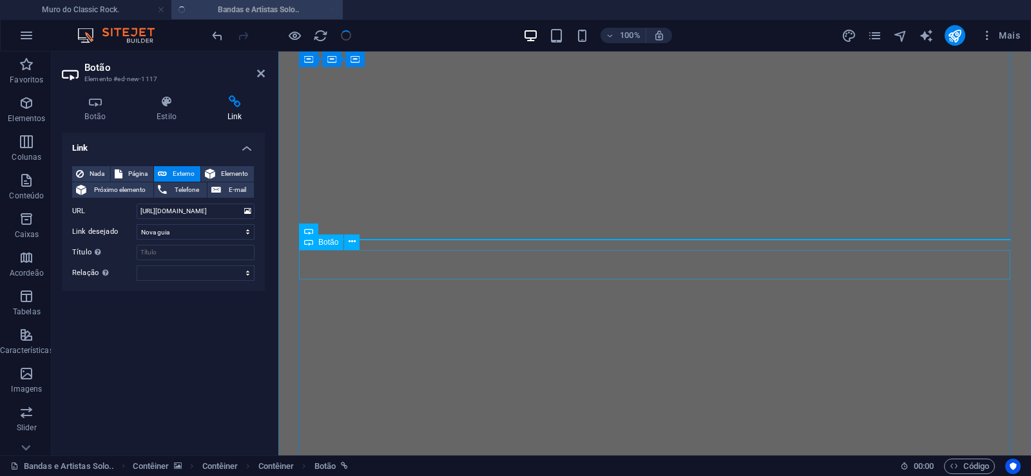
scroll to position [20894, 0]
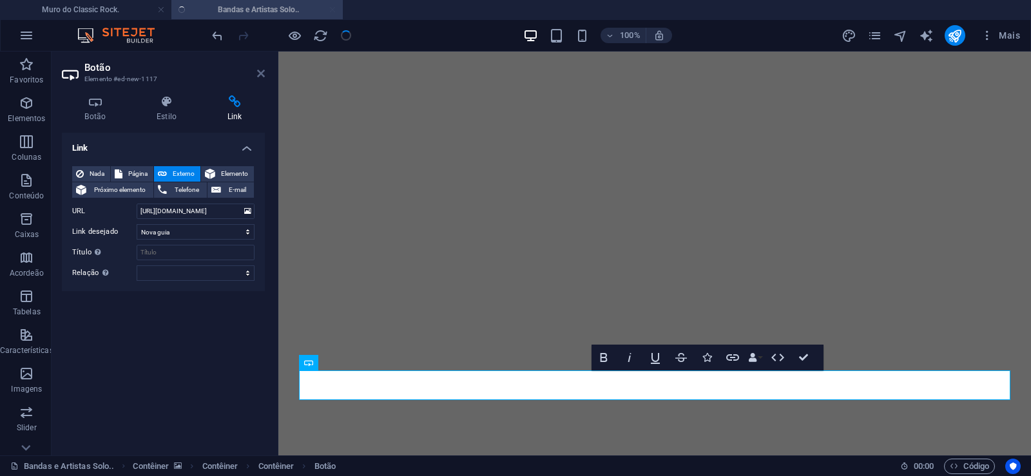
drag, startPoint x: 262, startPoint y: 75, endPoint x: 227, endPoint y: 104, distance: 45.7
click at [262, 75] on icon at bounding box center [261, 73] width 8 height 10
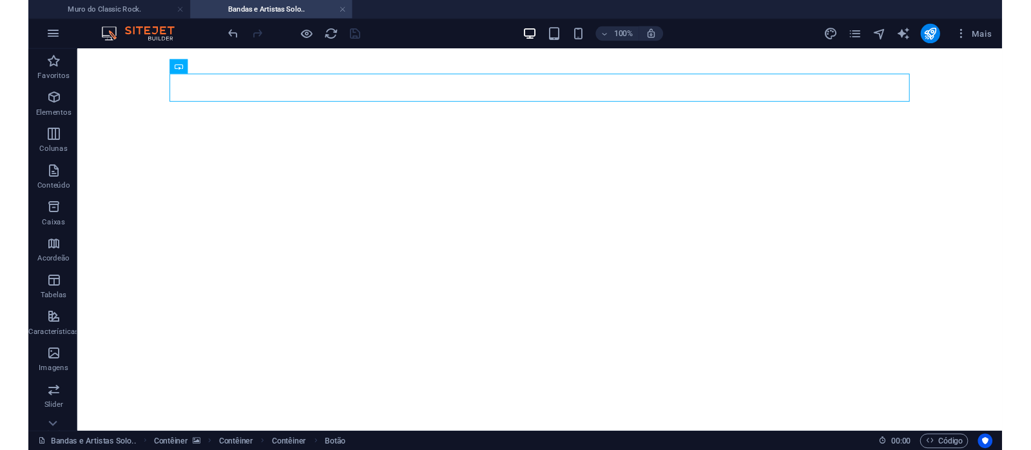
scroll to position [21223, 0]
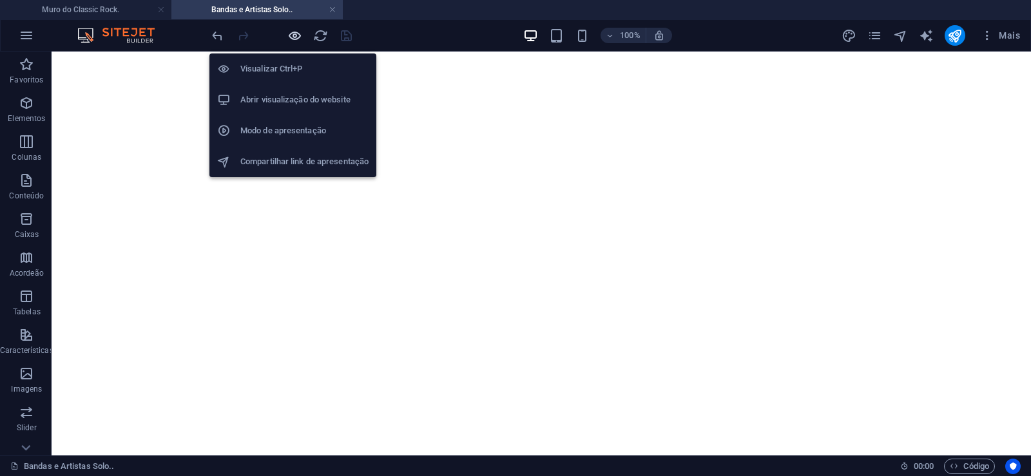
click at [293, 39] on icon "button" at bounding box center [294, 35] width 15 height 15
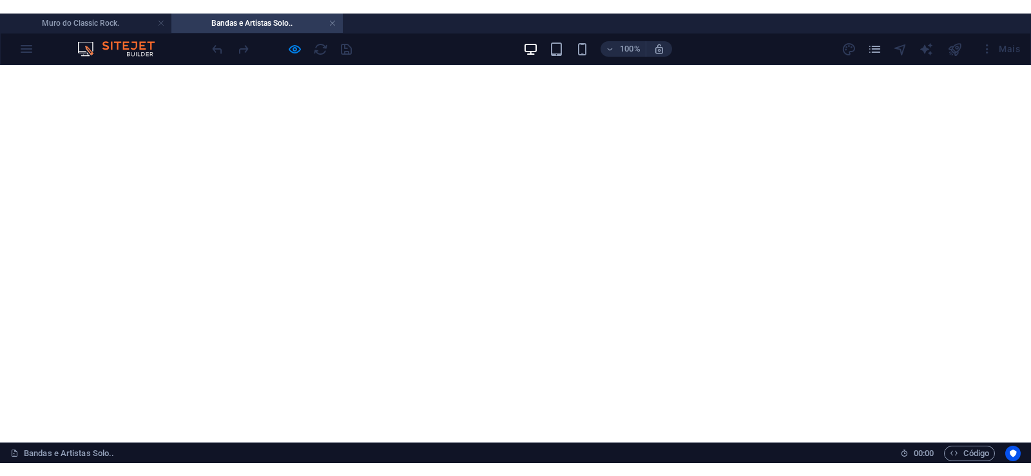
scroll to position [10651, 0]
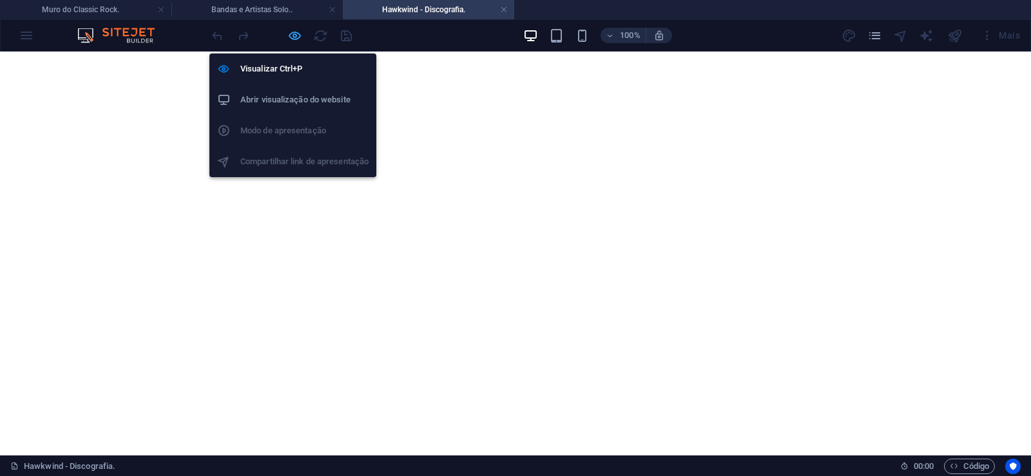
click at [292, 32] on icon "button" at bounding box center [294, 35] width 15 height 15
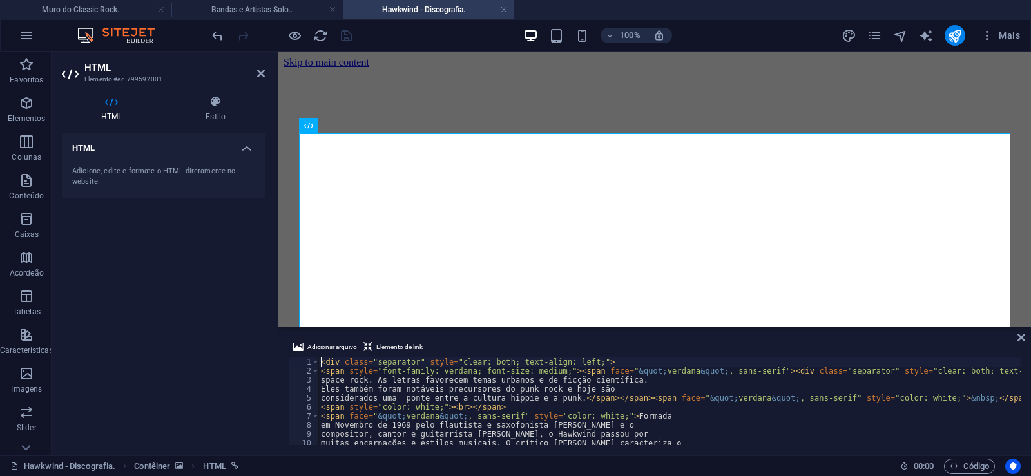
type textarea "</div> </div>"
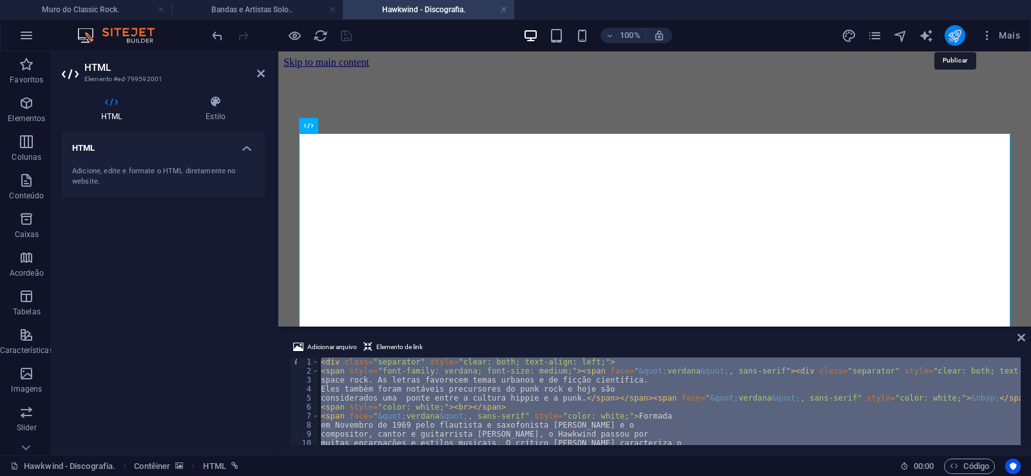
click at [953, 29] on icon "publish" at bounding box center [954, 35] width 15 height 15
